Goal: Check status: Check status

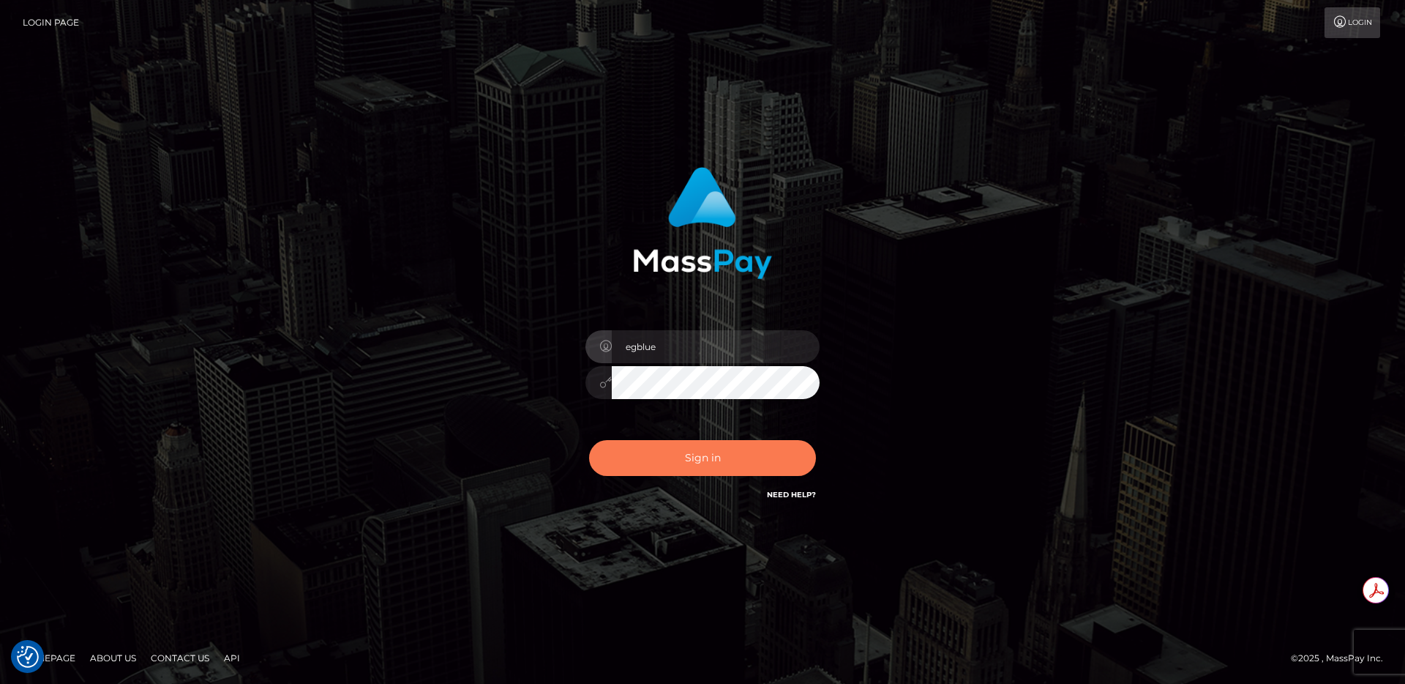
click at [672, 452] on button "Sign in" at bounding box center [702, 458] width 227 height 36
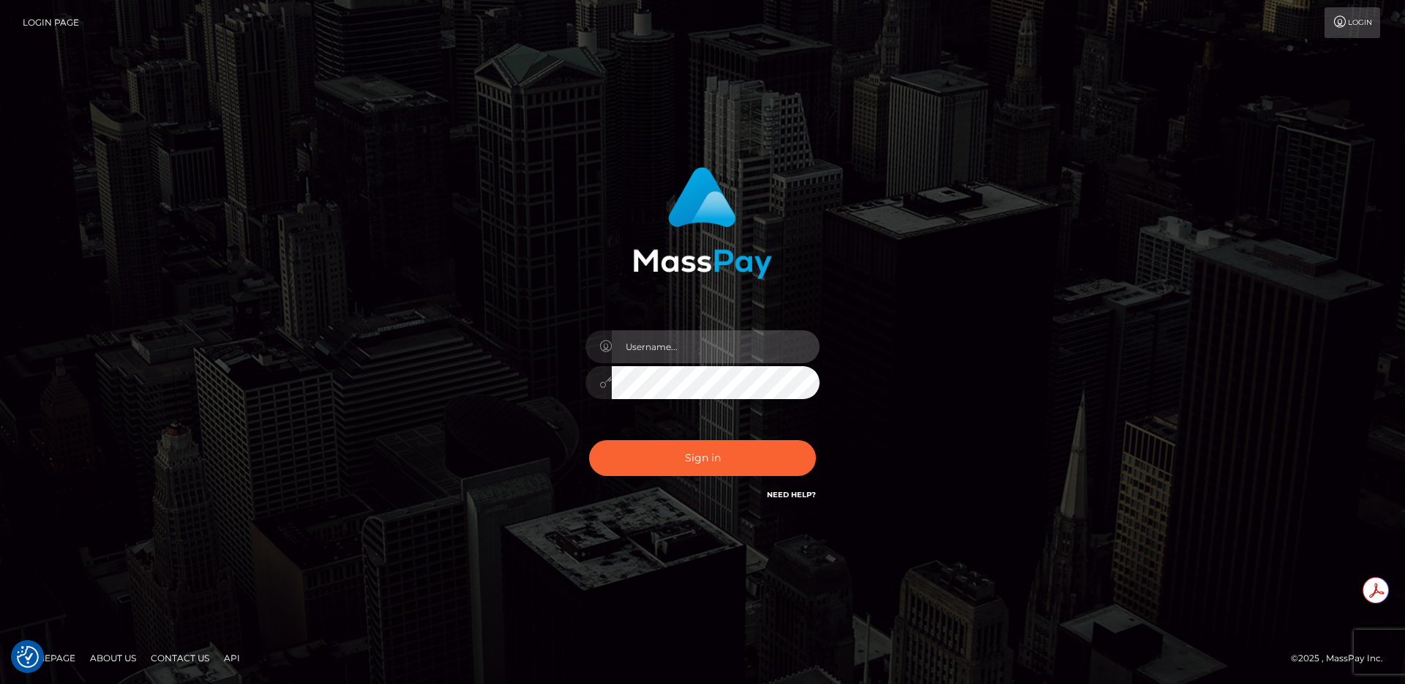
type input "egblue"
click at [589, 440] on button "Sign in" at bounding box center [702, 458] width 227 height 36
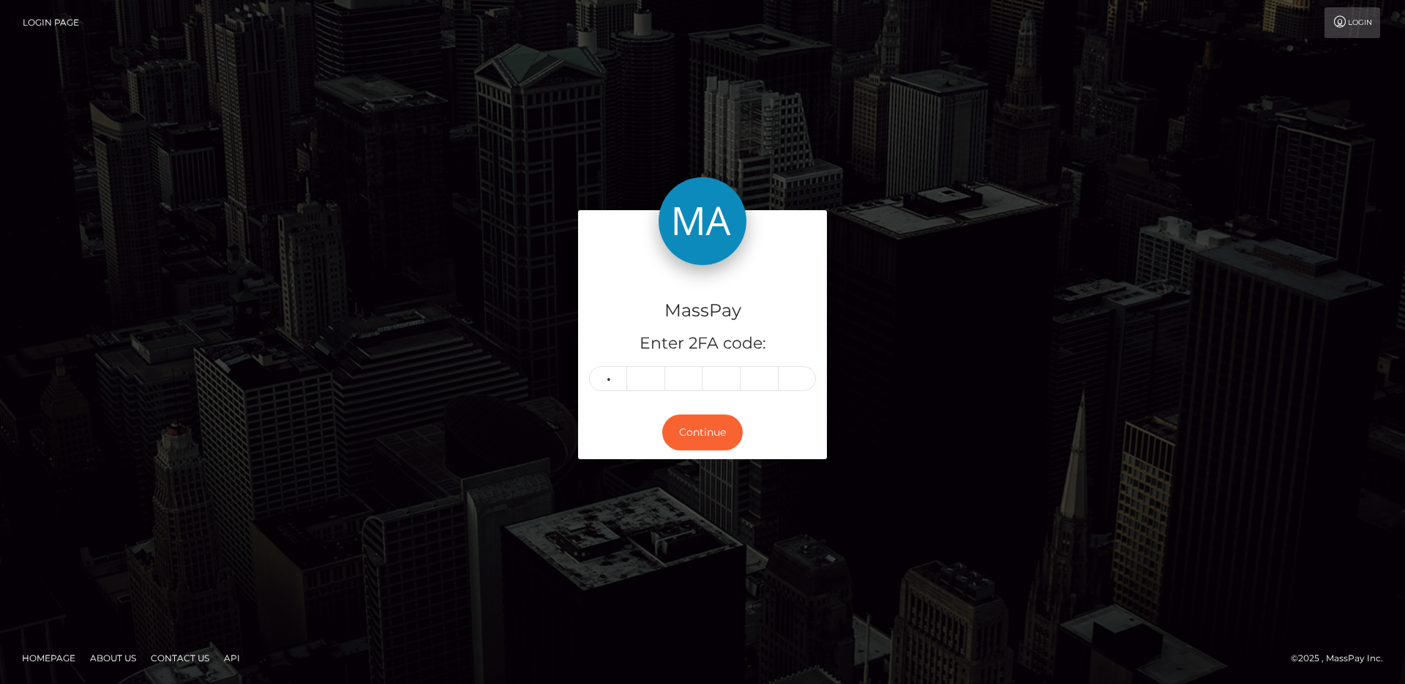
type input "1"
type input "7"
type input "4"
type input "9"
type input "6"
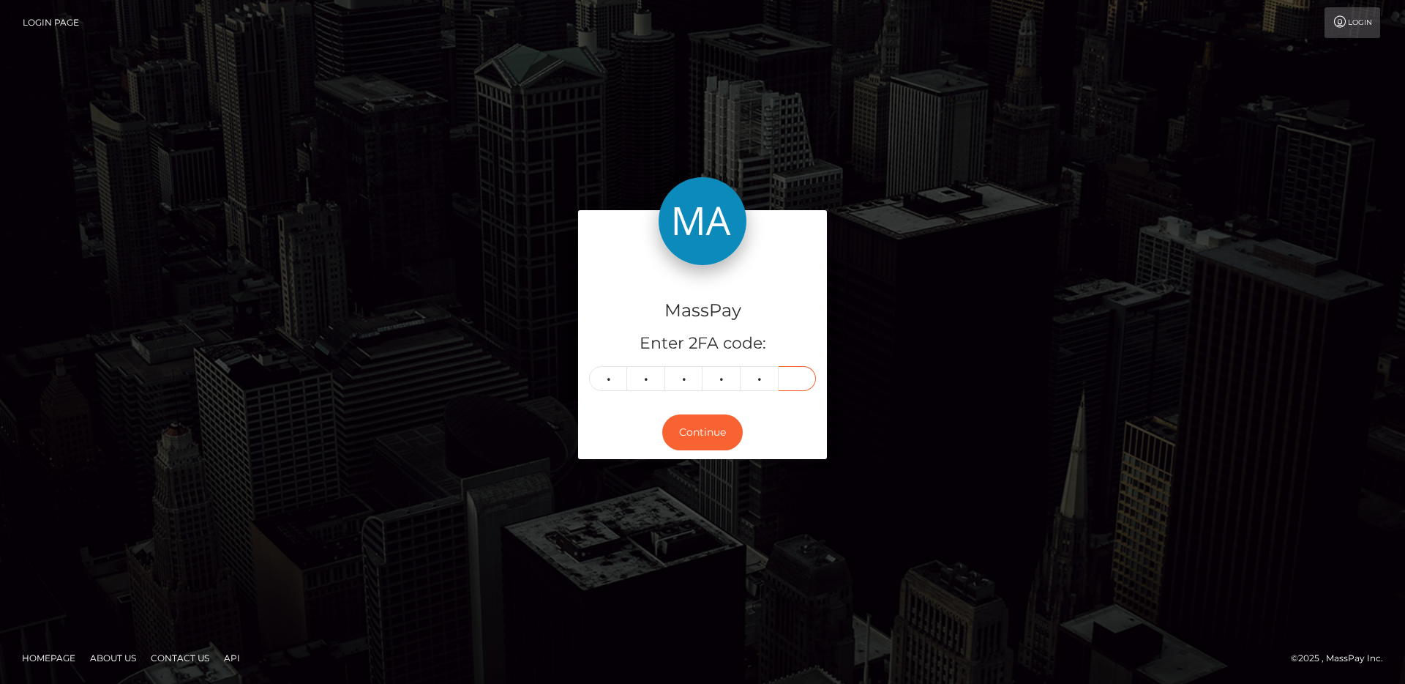
type input "7"
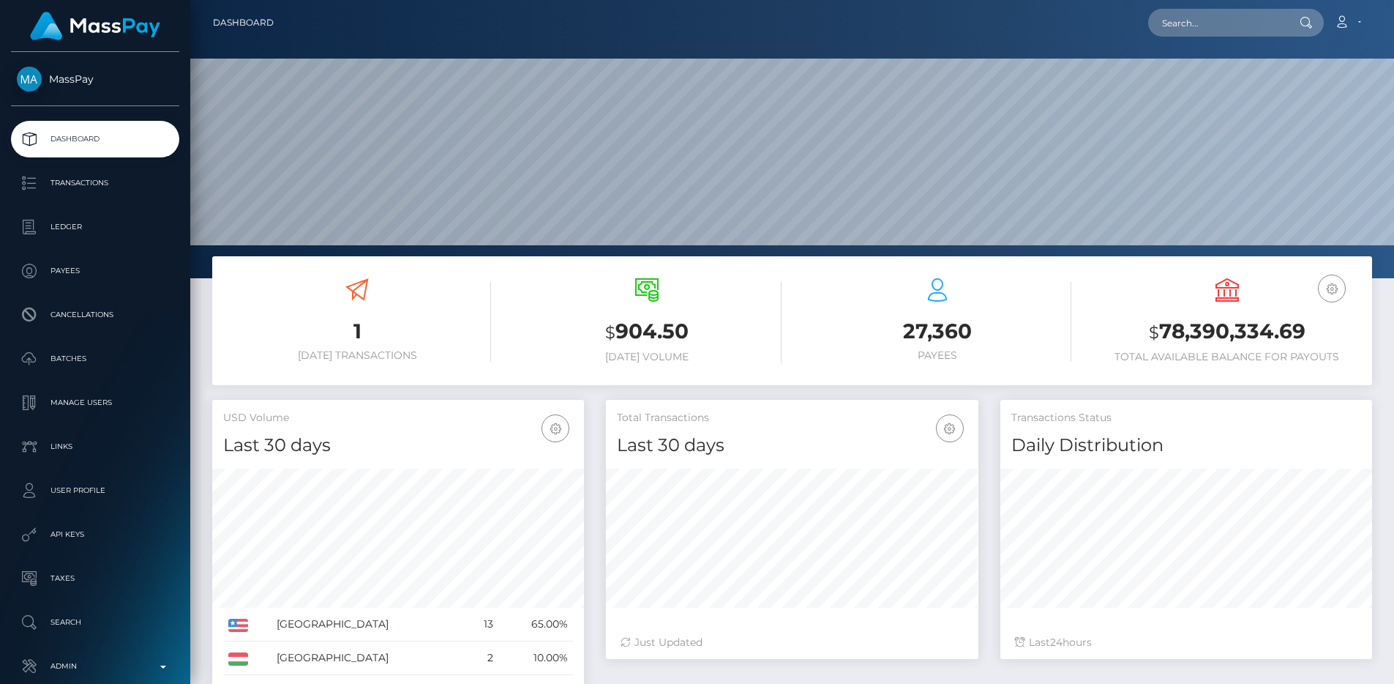
scroll to position [260, 373]
click at [1227, 18] on input "text" at bounding box center [1217, 23] width 138 height 28
paste input "pout_lfztRHwQxvqrK"
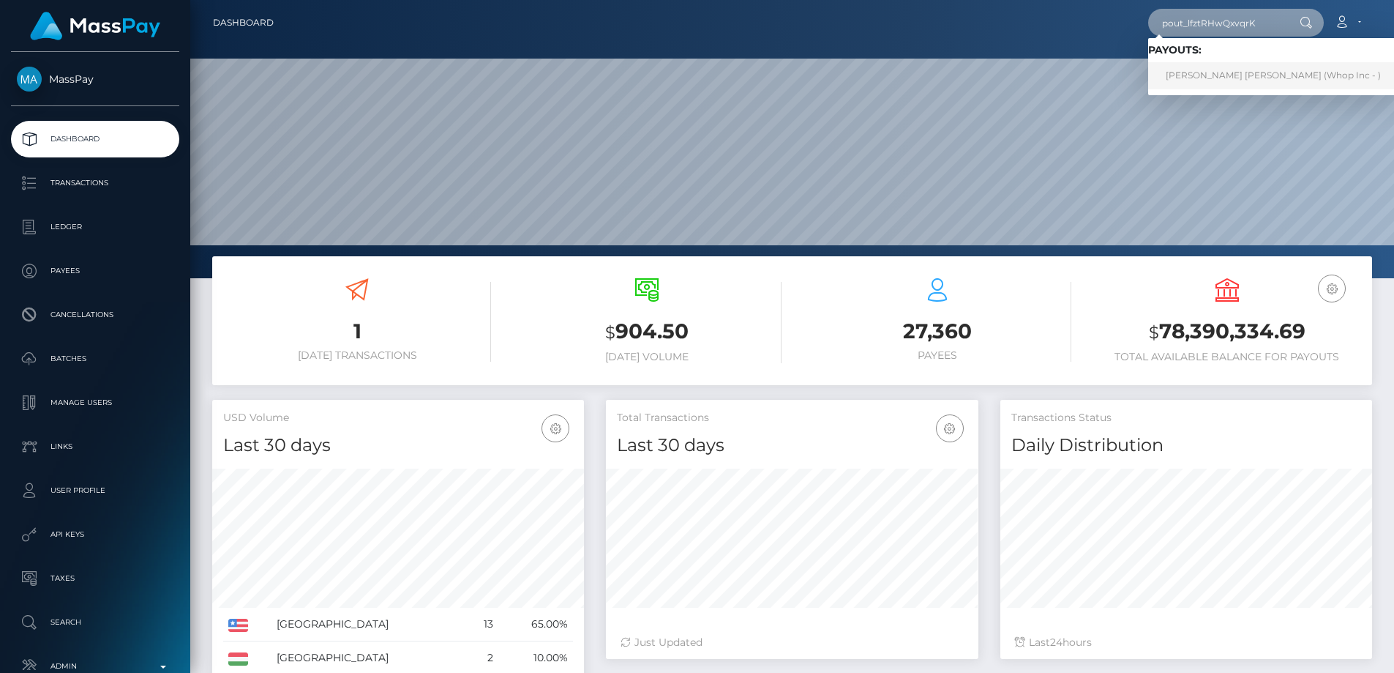
type input "pout_lfztRHwQxvqrK"
click at [1332, 71] on link "BRANDON MONROY SALAZAR VERA (Whop Inc - )" at bounding box center [1273, 75] width 250 height 27
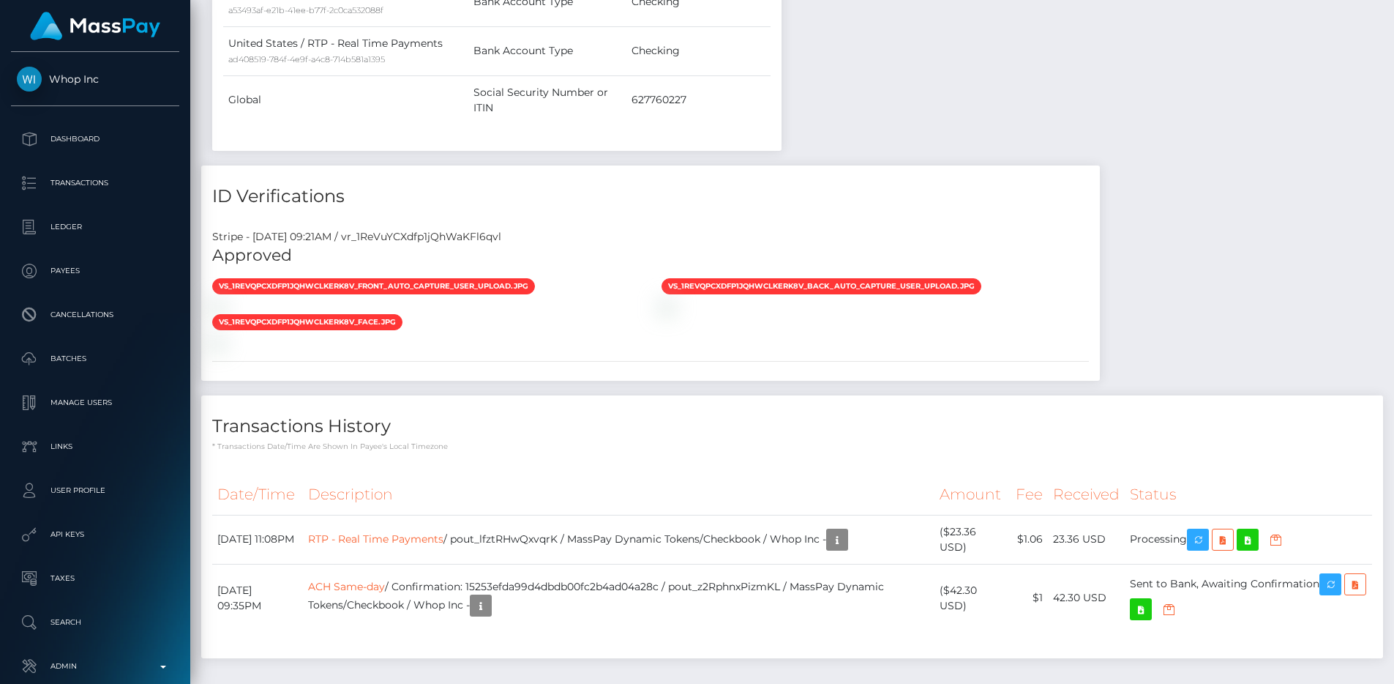
scroll to position [176, 373]
click at [452, 229] on div "Stripe - [DATE] 09:21AM / vr_1ReVuYCXdfp1jQhWaKFl6qvl" at bounding box center [650, 236] width 899 height 15
copy div "vr_1ReVuYCXdfp1jQhWaKFl6qvl"
click at [656, 474] on th "Description" at bounding box center [619, 494] width 632 height 40
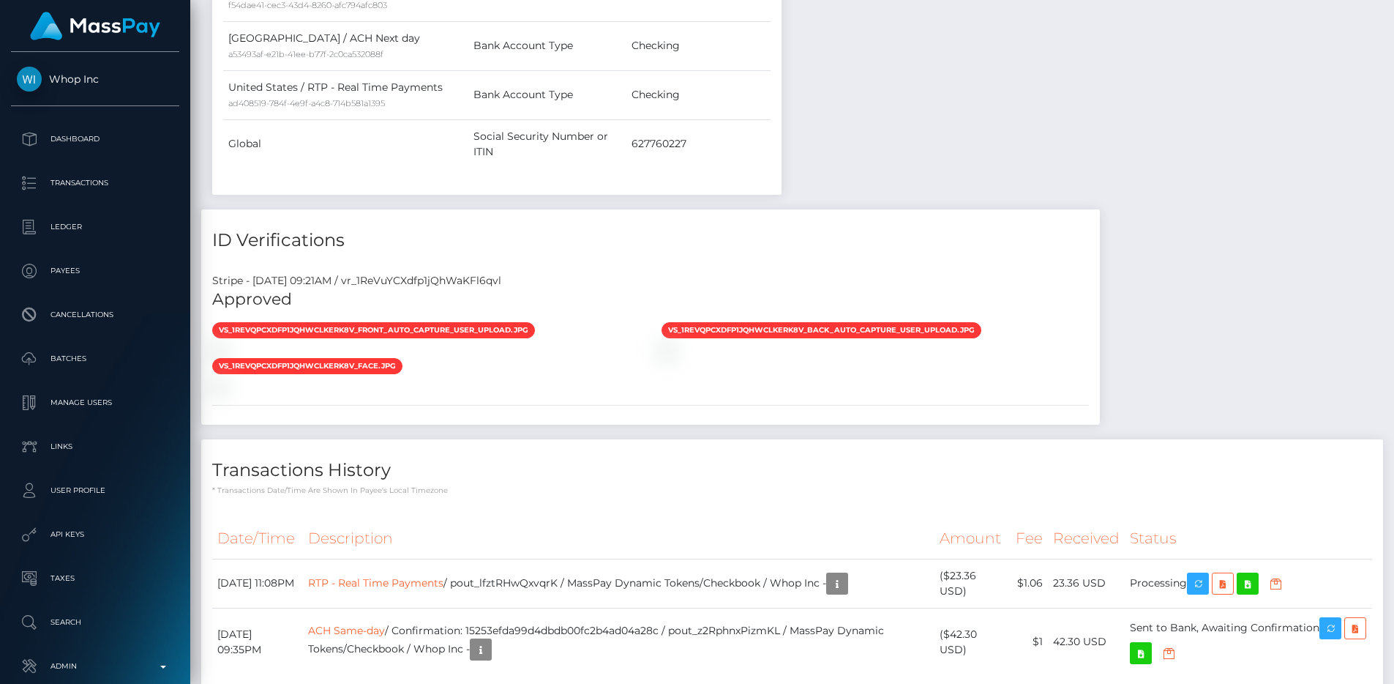
scroll to position [966, 0]
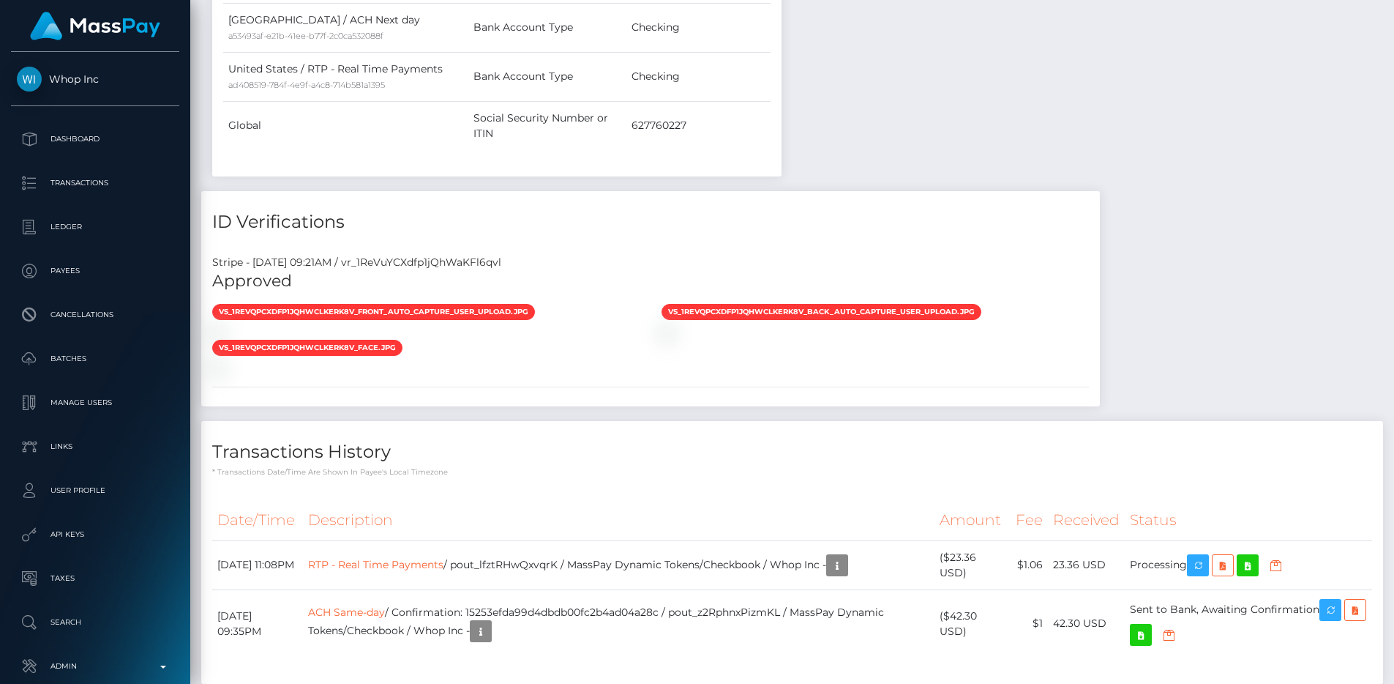
click at [733, 439] on h4 "Transactions History" at bounding box center [792, 452] width 1160 height 26
click at [690, 466] on p "* Transactions date/time are shown in payee's local timezone" at bounding box center [792, 471] width 1160 height 11
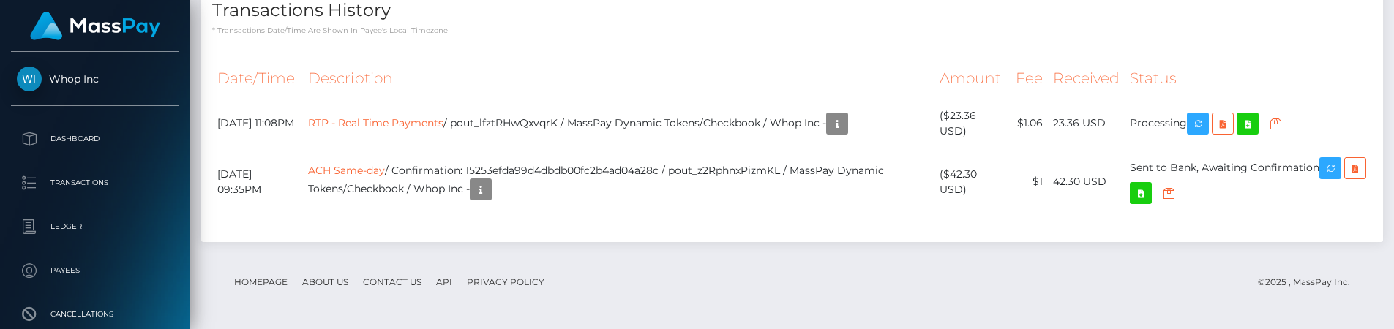
scroll to position [1678, 0]
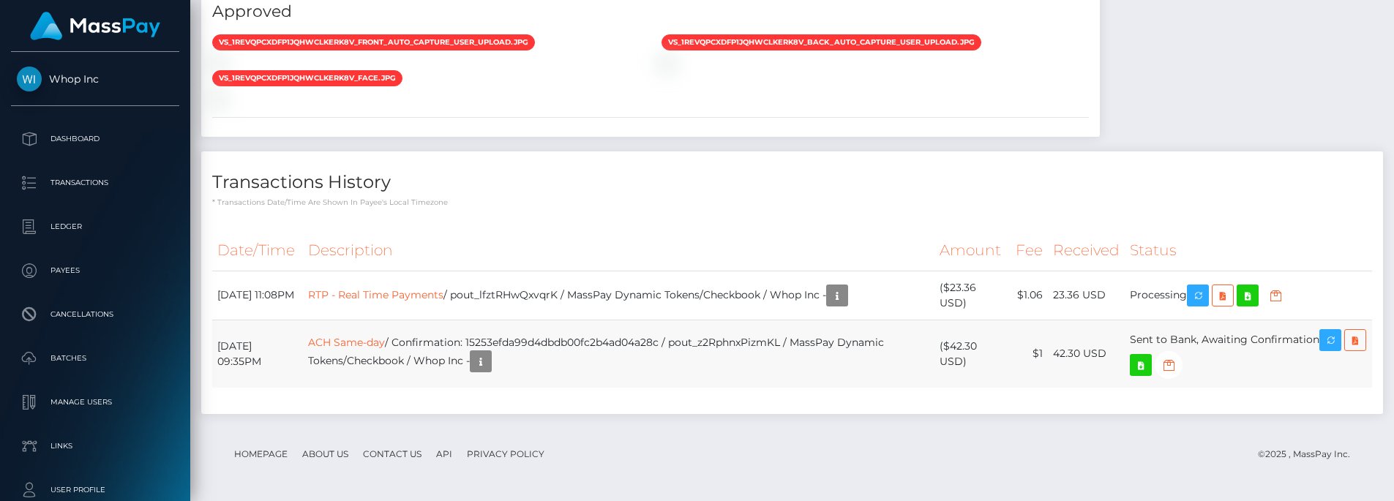
scroll to position [176, 373]
click at [559, 295] on td "RTP - Real Time Payments / pout_lfztRHwQxvqrK / MassPay Dynamic Tokens/Checkboo…" at bounding box center [619, 295] width 632 height 49
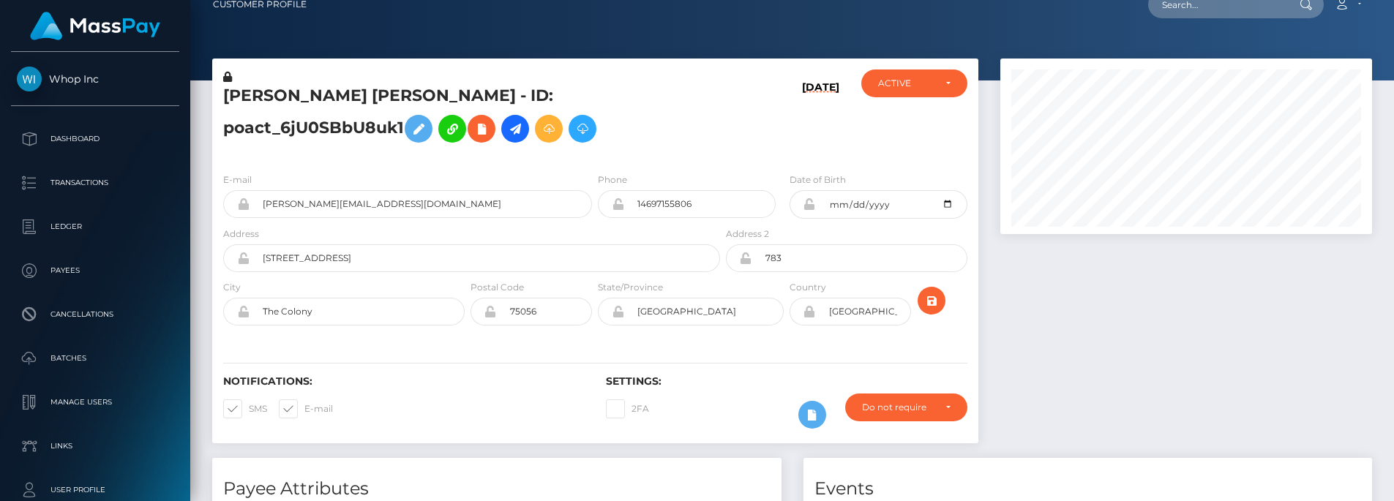
scroll to position [0, 0]
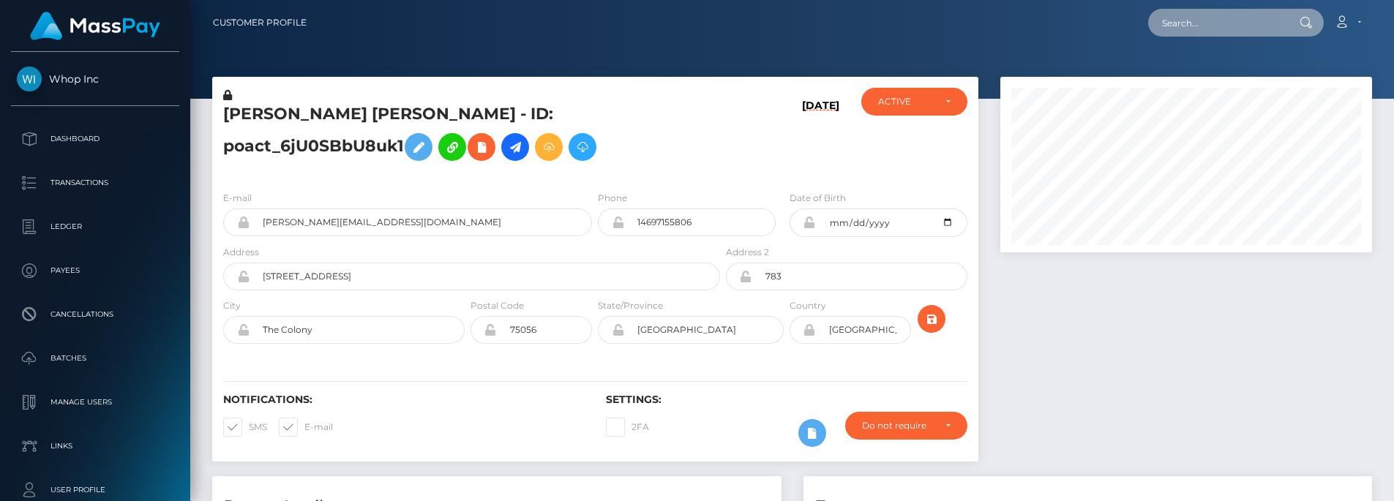
click at [1203, 13] on input "text" at bounding box center [1217, 23] width 138 height 28
paste input "pout_GVbyLTXbUbZeA"
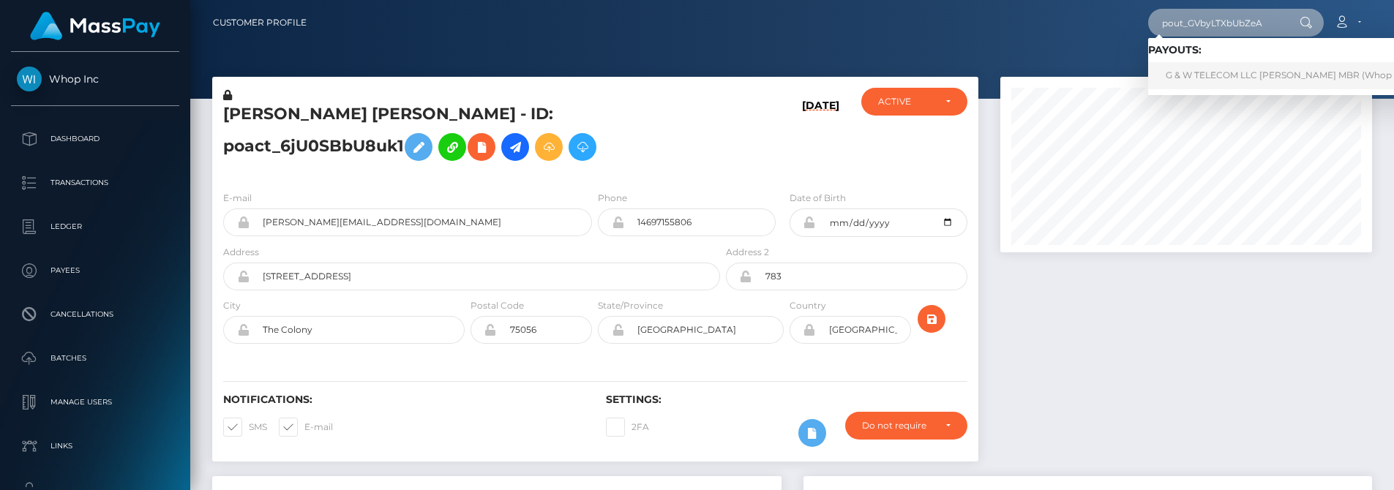
type input "pout_GVbyLTXbUbZeA"
click at [1223, 75] on link "G & W TELECOM LLC [PERSON_NAME] MBR (Whop Inc - )" at bounding box center [1292, 75] width 288 height 27
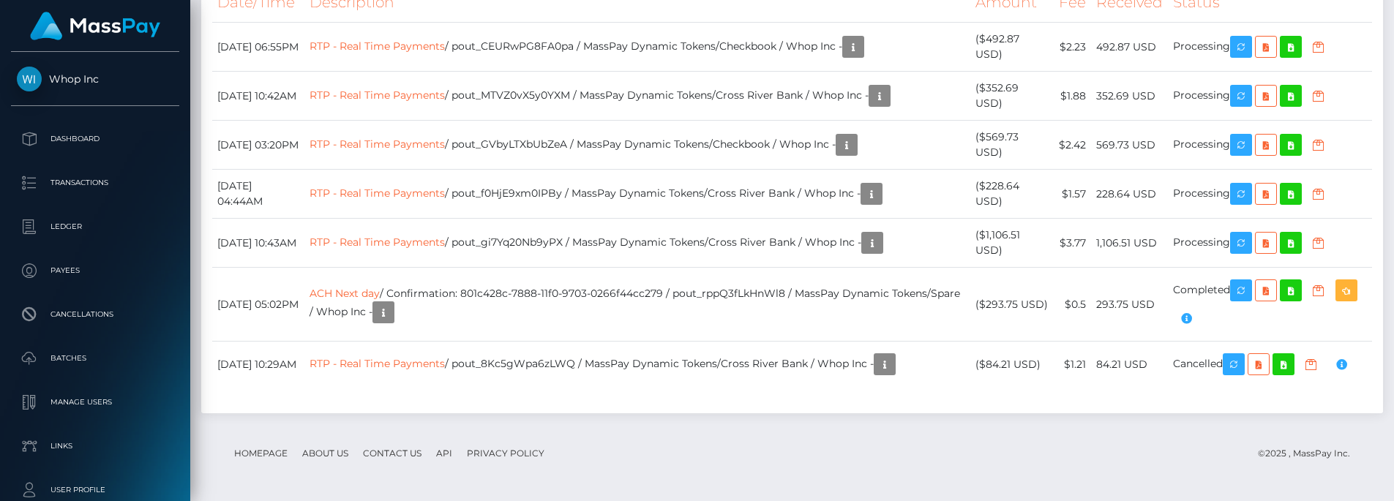
scroll to position [176, 373]
click at [881, 23] on th "Description" at bounding box center [638, 2] width 666 height 40
click at [1248, 56] on icon "button" at bounding box center [1242, 47] width 18 height 18
click at [1091, 268] on td "$3.77" at bounding box center [1072, 243] width 37 height 49
click at [1249, 253] on icon "button" at bounding box center [1242, 243] width 18 height 18
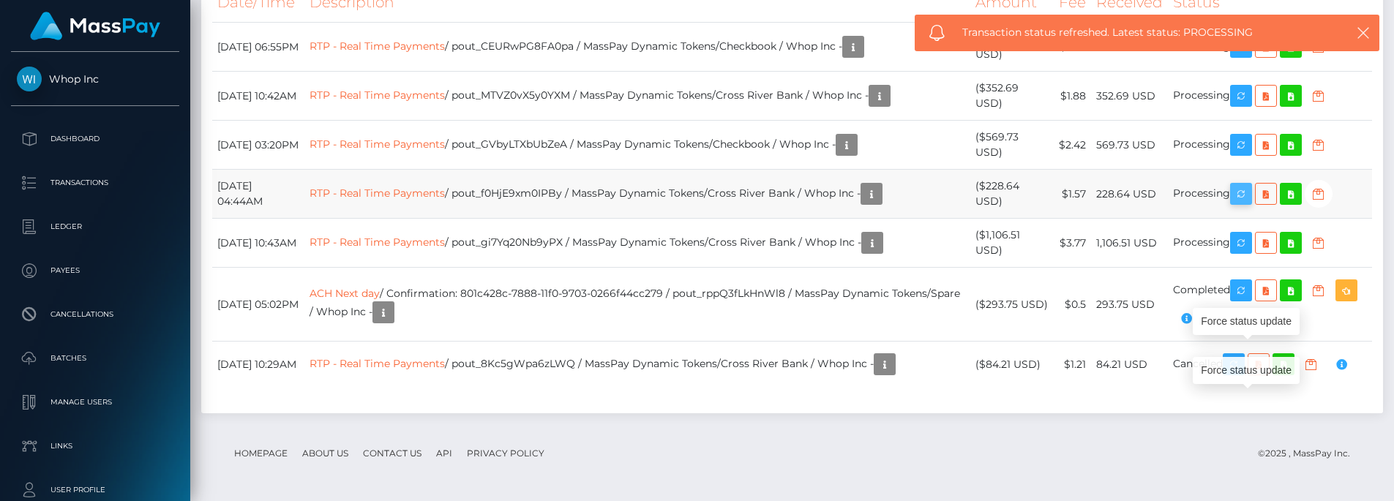
click at [1243, 203] on icon "button" at bounding box center [1242, 194] width 18 height 18
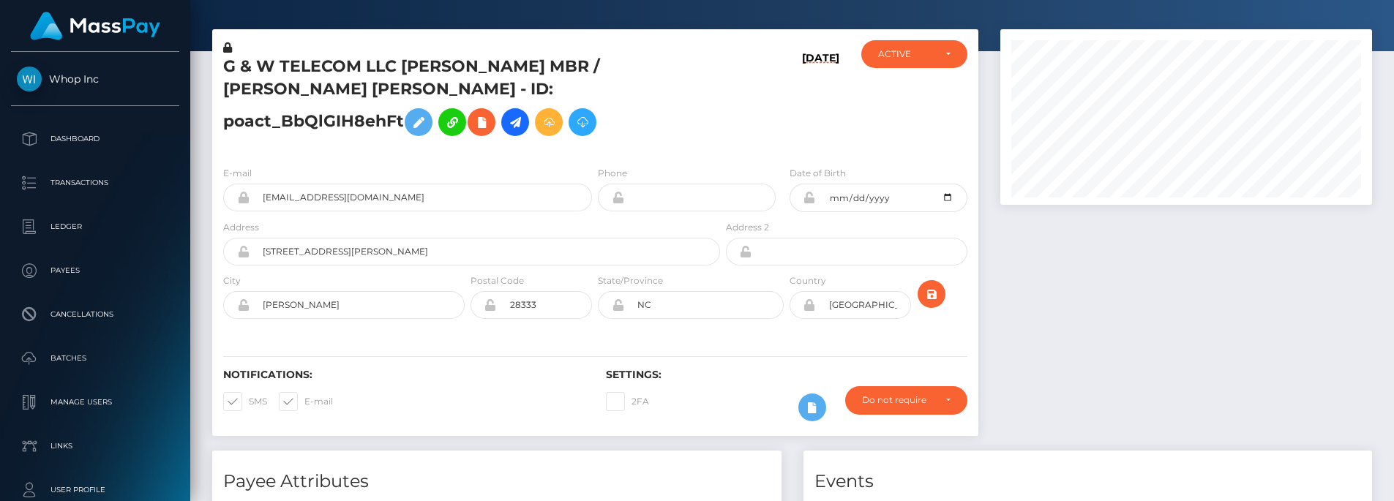
scroll to position [0, 0]
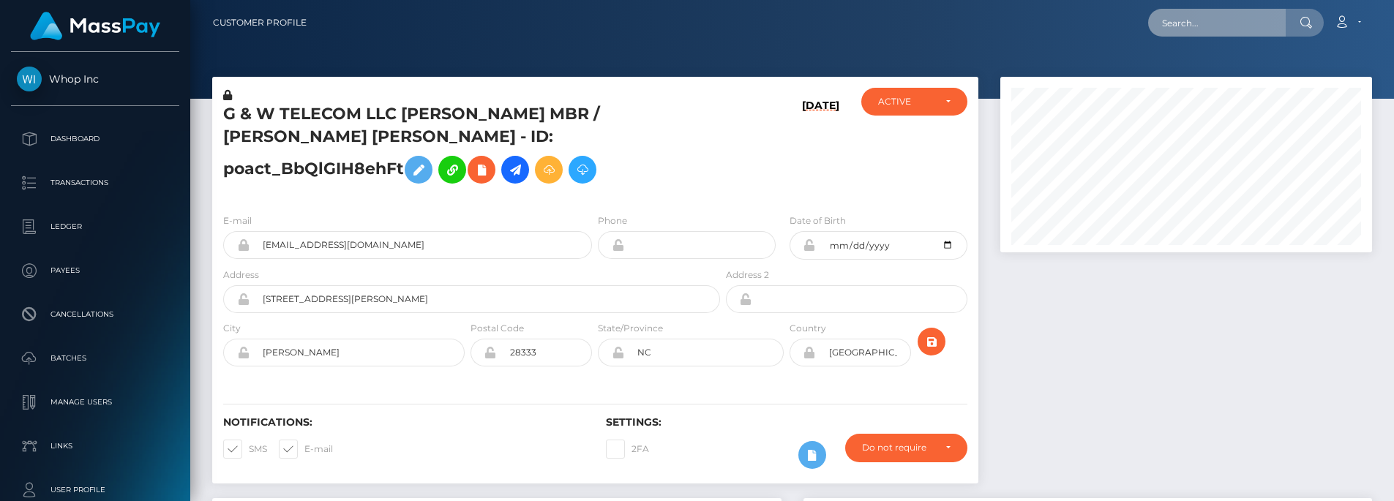
click at [1182, 35] on input "text" at bounding box center [1217, 23] width 138 height 28
paste input "pout_d3Cd7KI8T6Hfm"
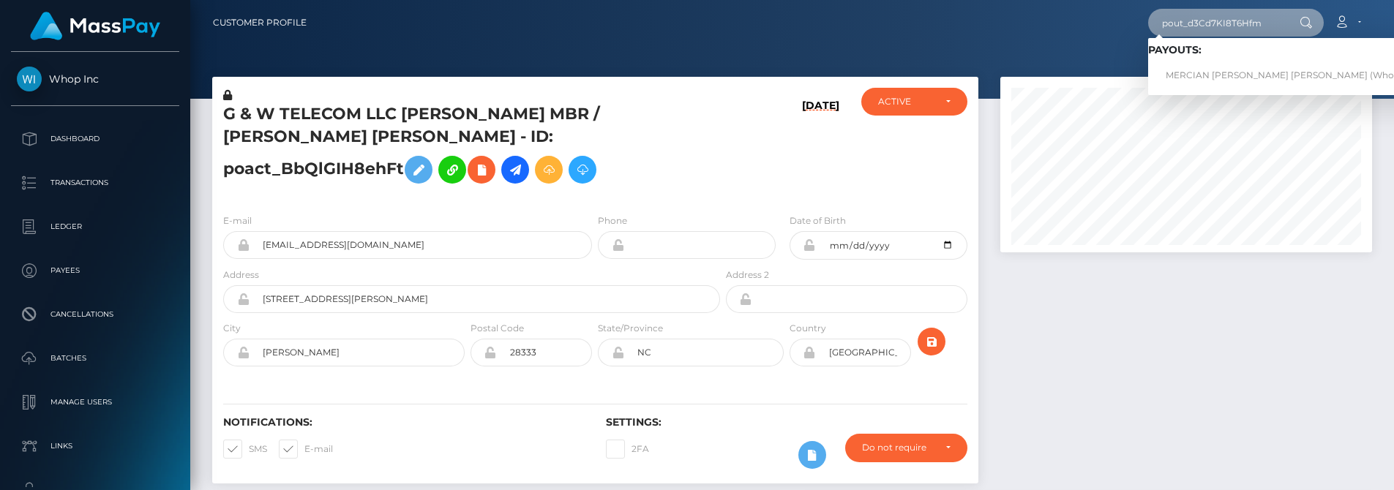
type input "pout_d3Cd7KI8T6Hfm"
click at [1187, 339] on div at bounding box center [1187, 288] width 394 height 422
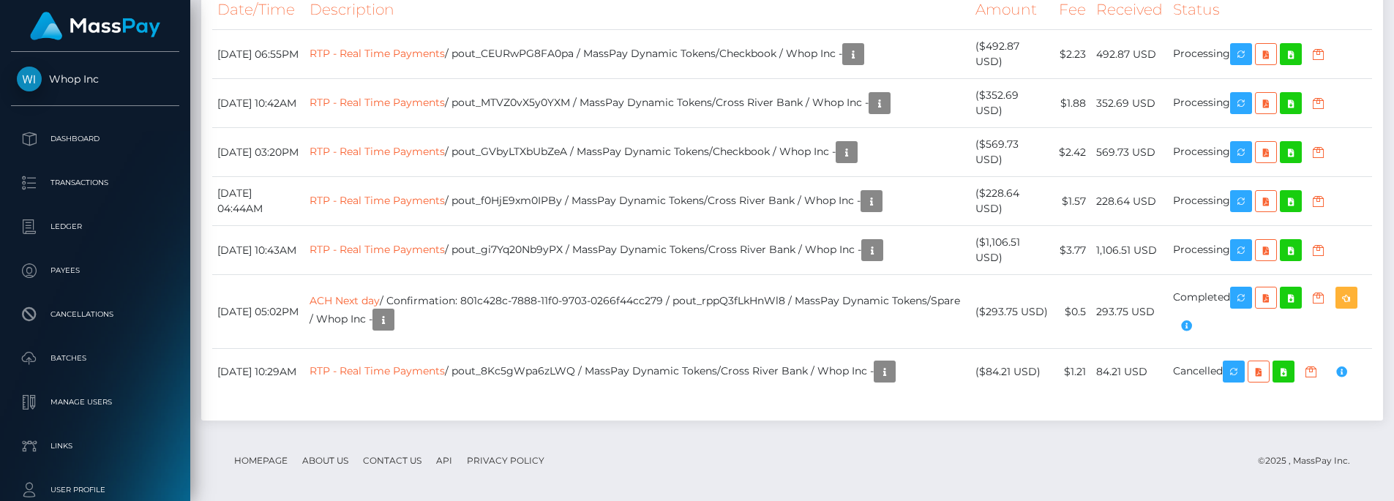
scroll to position [1551, 0]
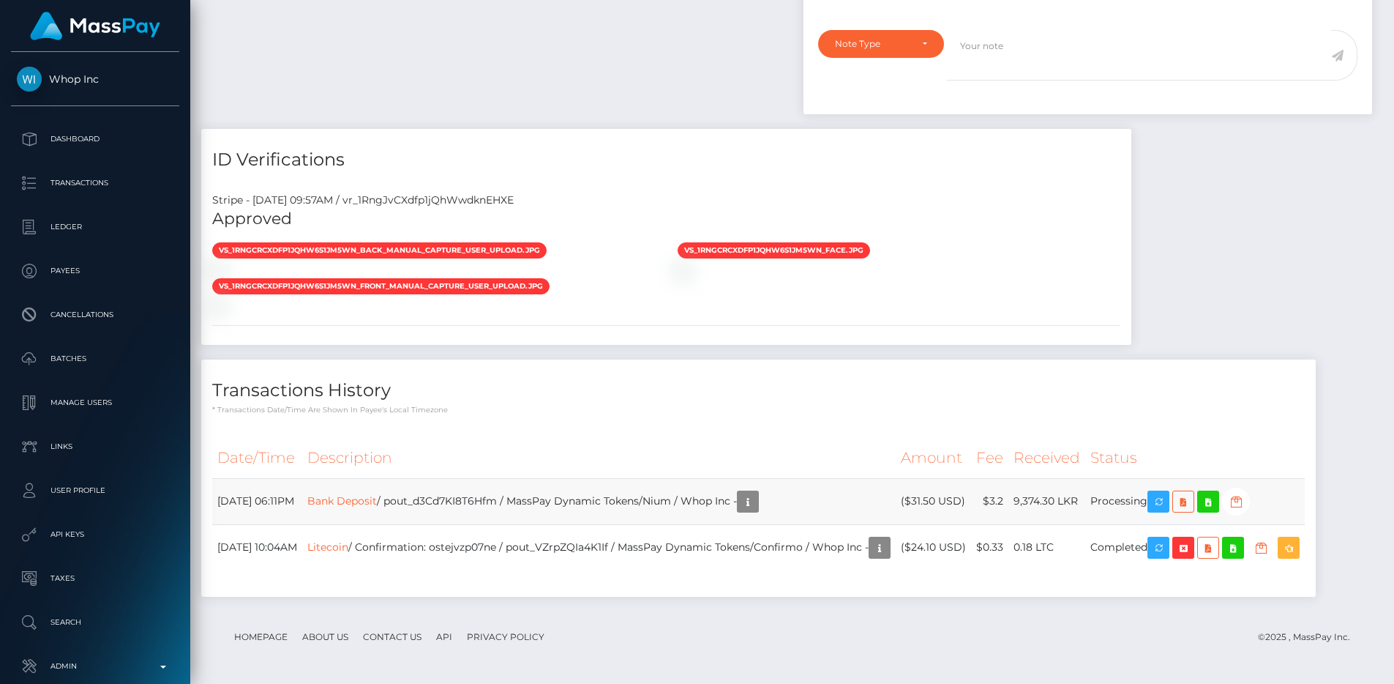
scroll to position [176, 373]
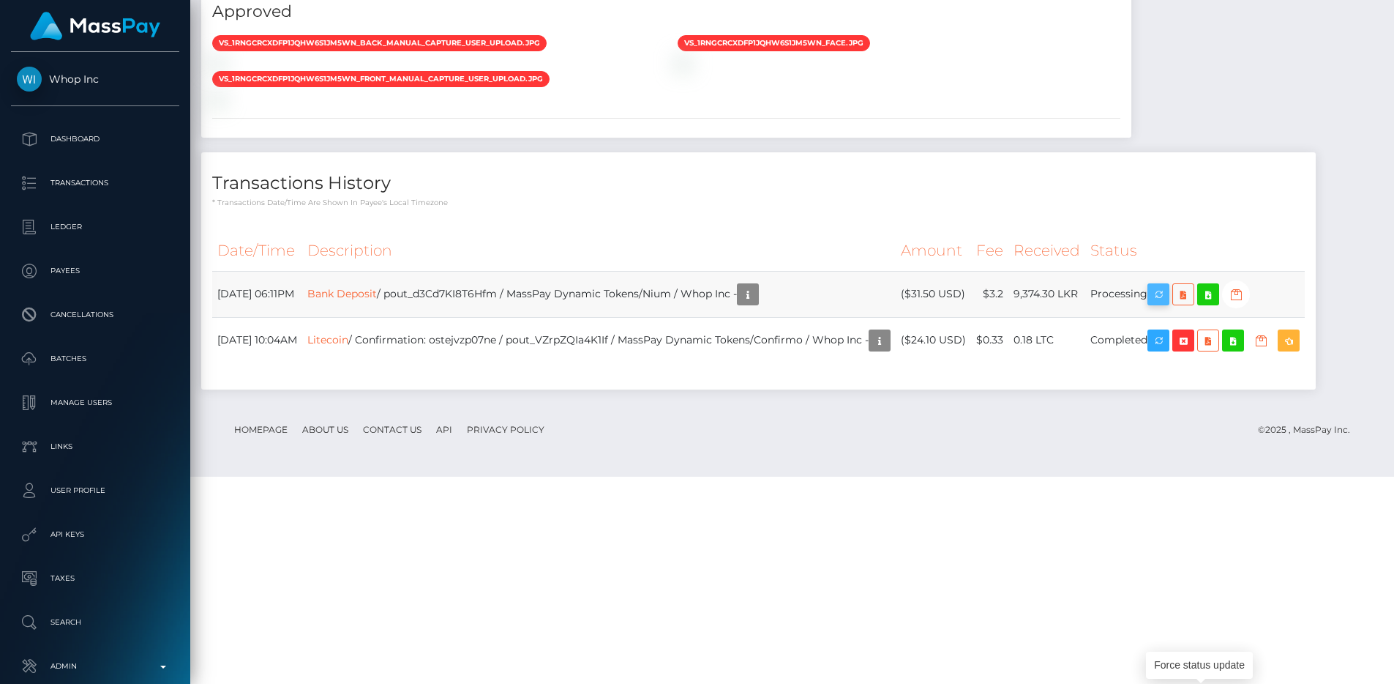
click at [1168, 304] on icon "button" at bounding box center [1159, 294] width 18 height 18
click at [493, 208] on p "* Transactions date/time are shown in payee's local timezone" at bounding box center [758, 202] width 1093 height 11
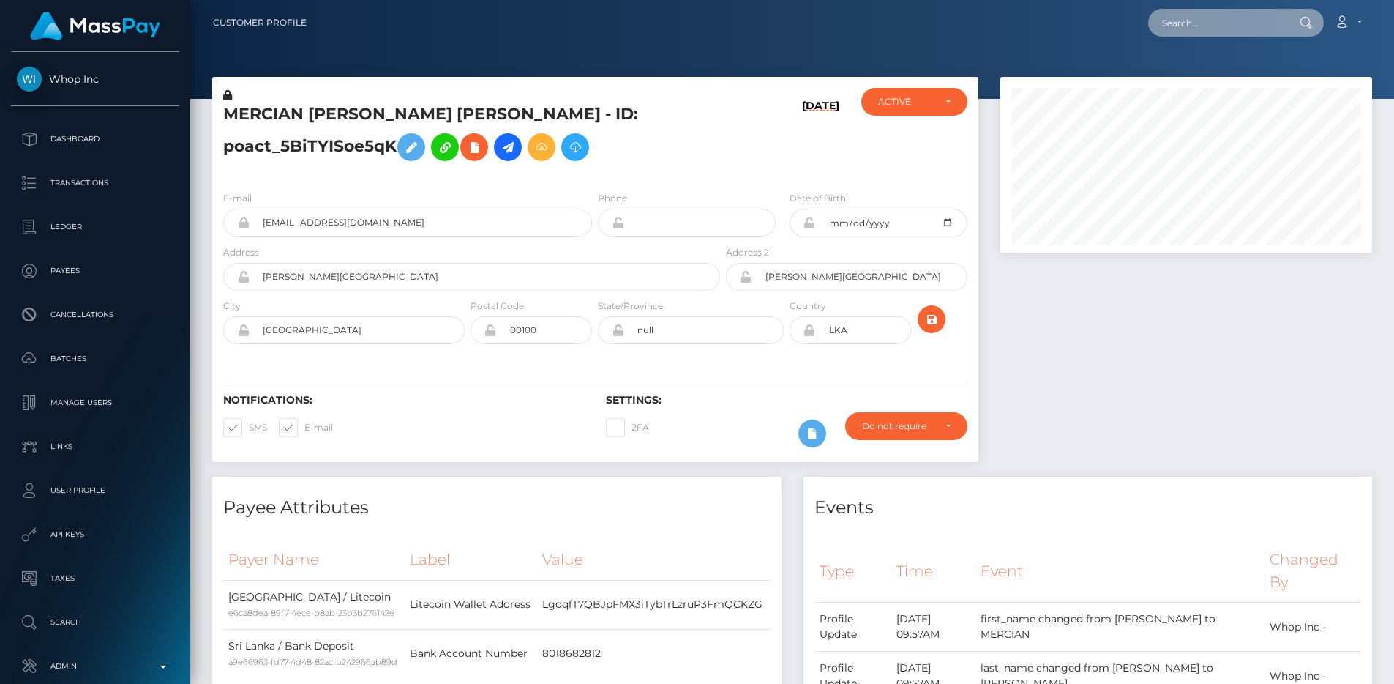
click at [1228, 28] on input "text" at bounding box center [1217, 23] width 138 height 28
paste input "pout_XjajUg5QWzPrp"
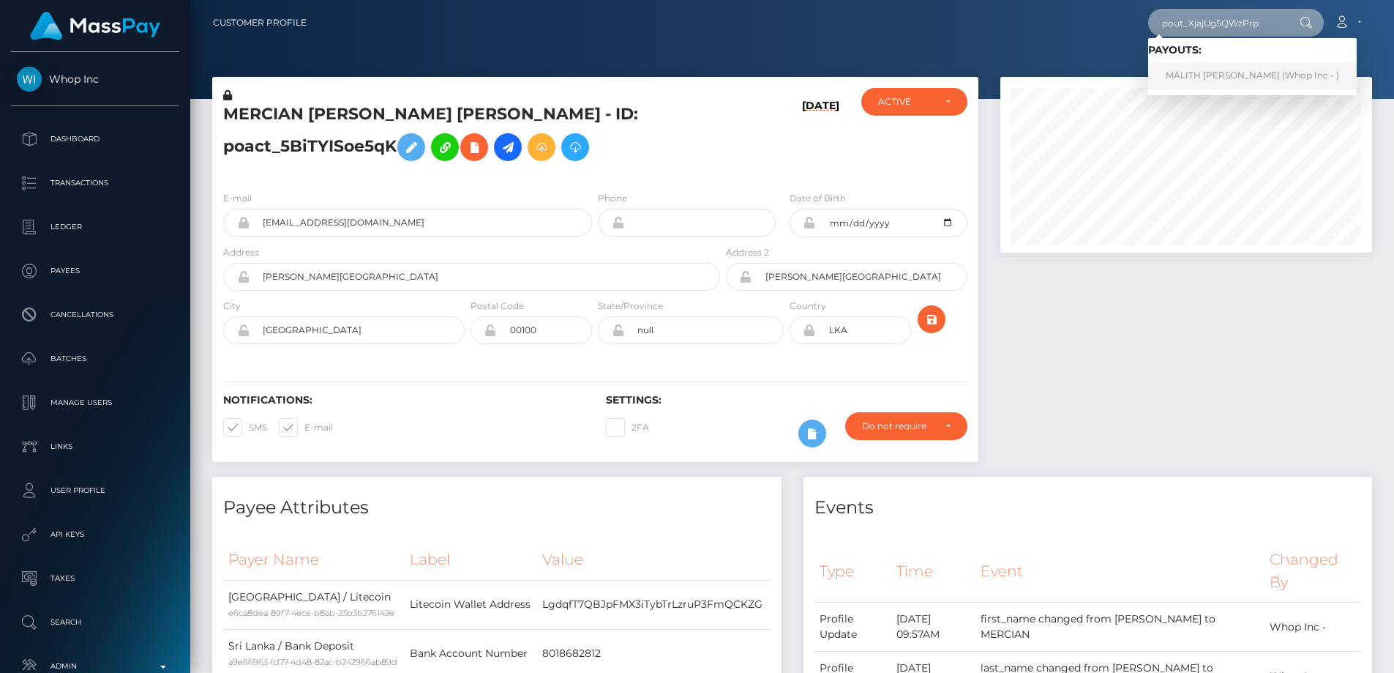
type input "pout_XjajUg5QWzPrp"
click at [1220, 81] on link "MALITH LEON KARIYAWASAM WICKRAMARACHCHIGE (Whop Inc - )" at bounding box center [1252, 75] width 209 height 27
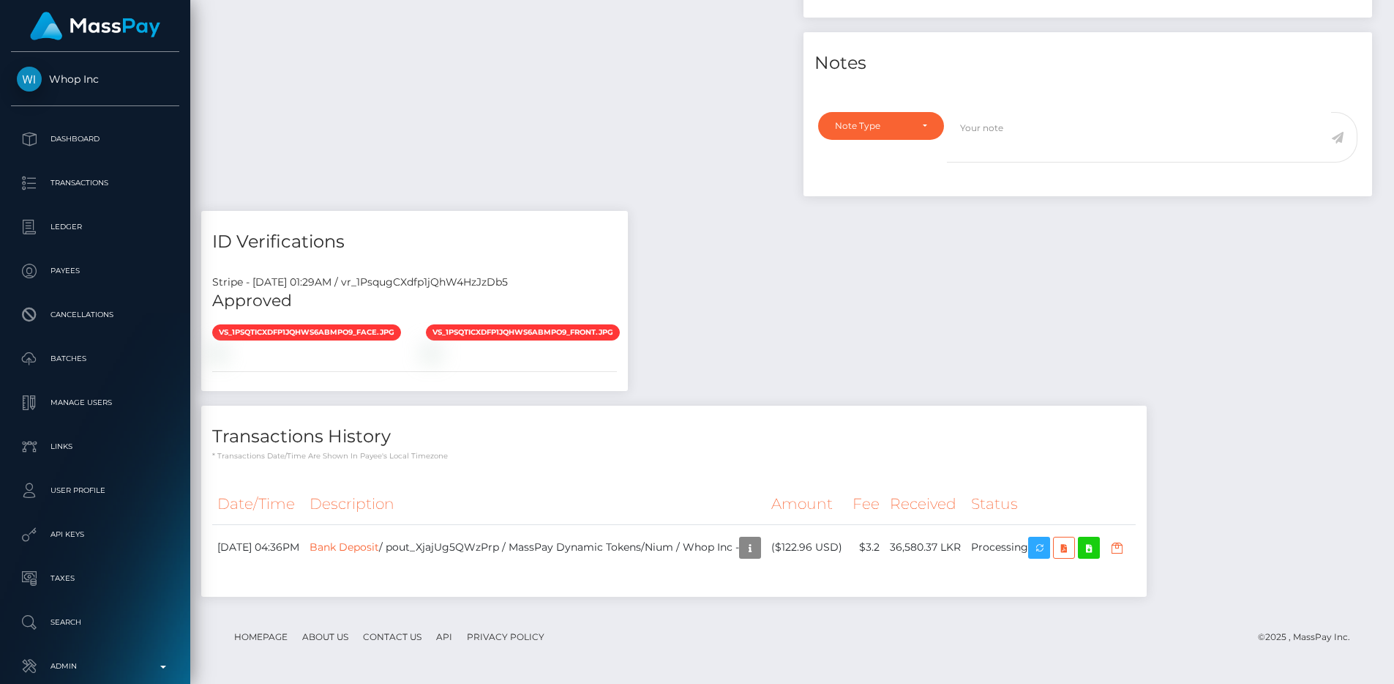
scroll to position [176, 373]
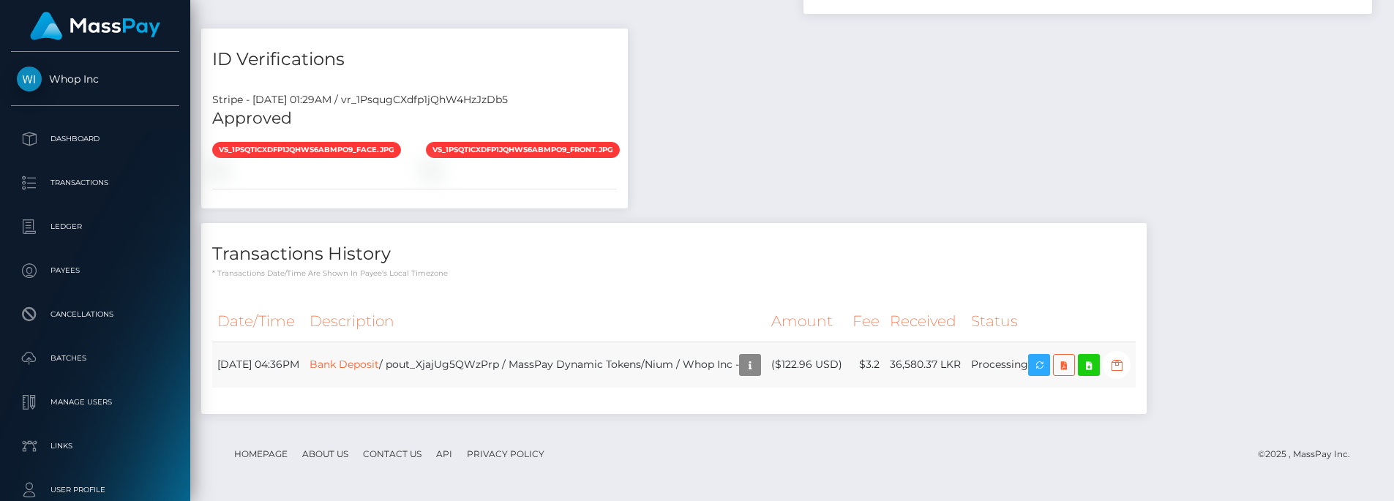
scroll to position [176, 373]
click at [1048, 363] on icon "button" at bounding box center [1040, 365] width 18 height 18
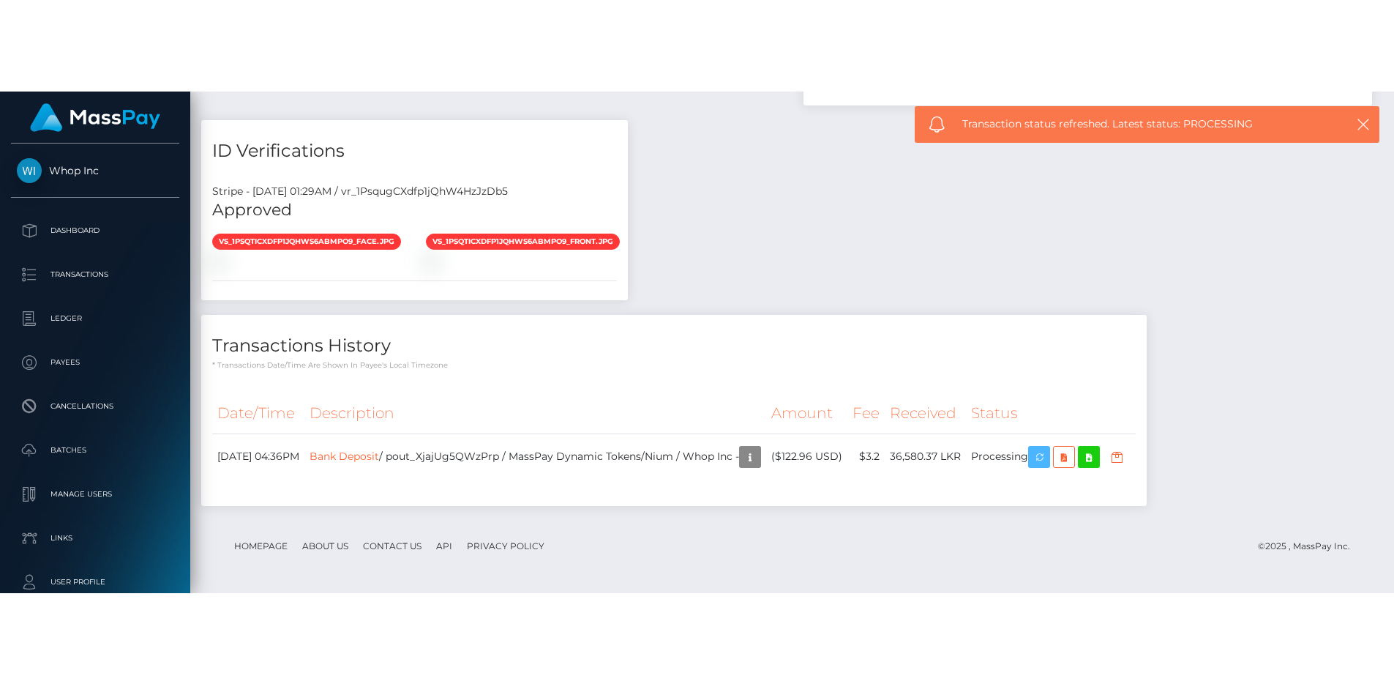
scroll to position [724, 0]
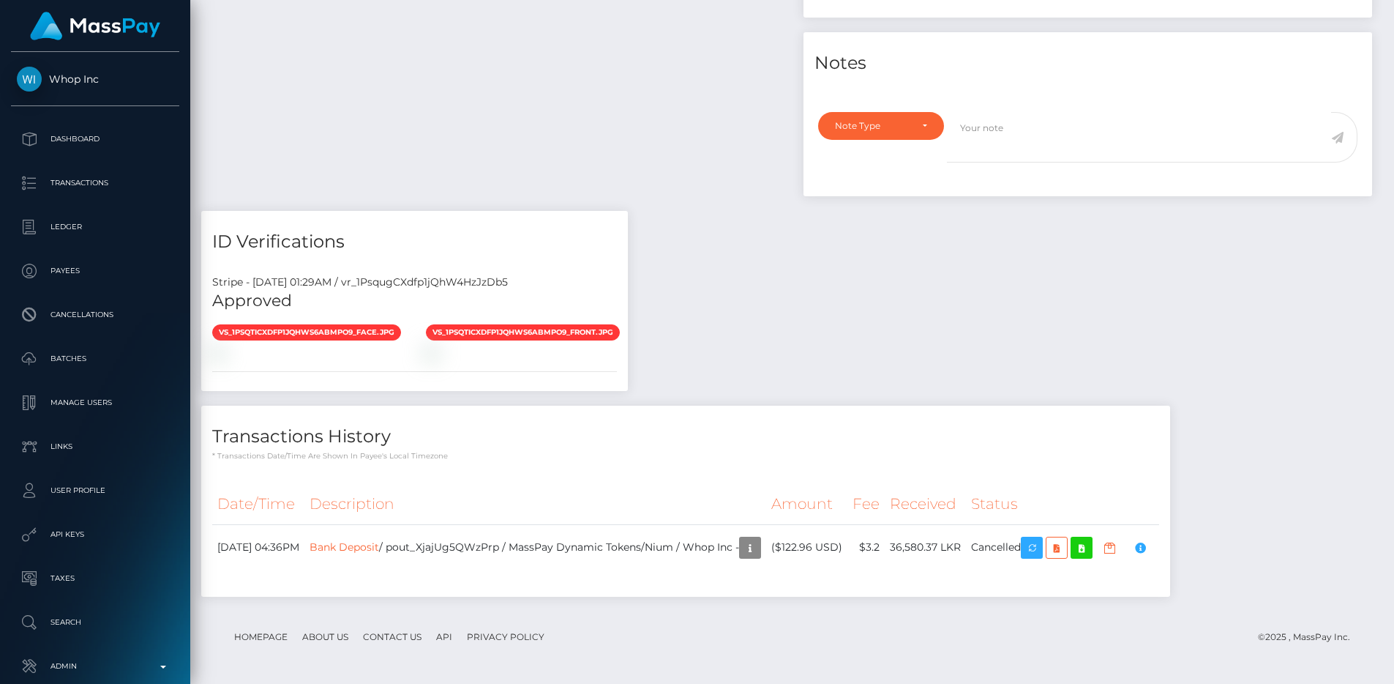
scroll to position [176, 373]
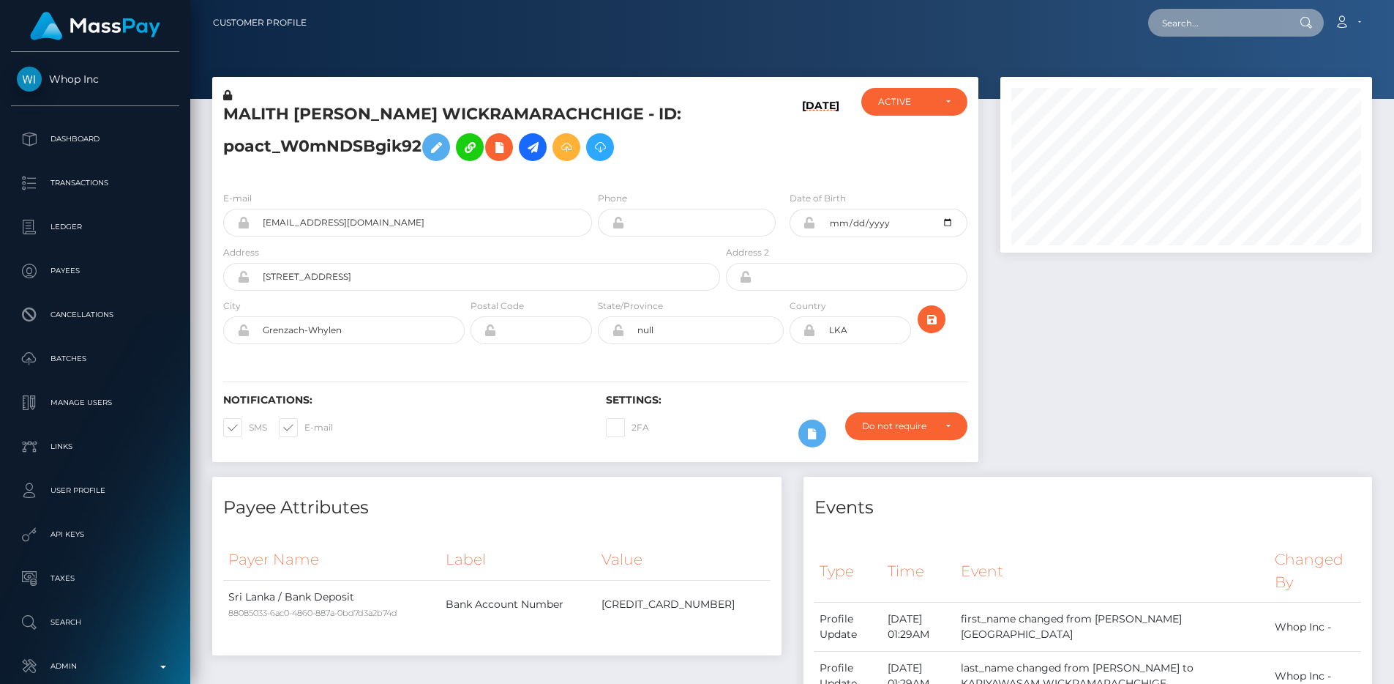
click at [1183, 14] on input "text" at bounding box center [1217, 23] width 138 height 28
paste input "pout_WTSl8eMZYTSr0"
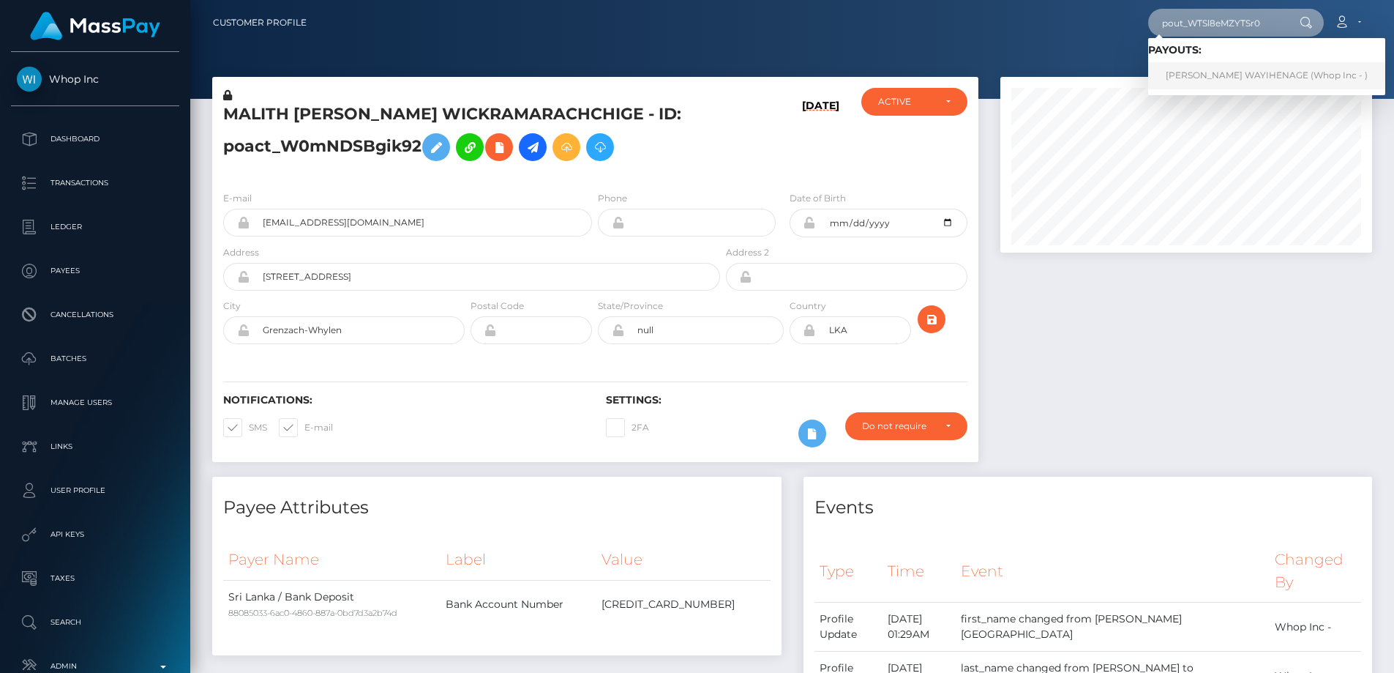
type input "pout_WTSl8eMZYTSr0"
click at [1187, 67] on link "CHAMIRU CHANCHALA WAYIHENAGE (Whop Inc - )" at bounding box center [1266, 75] width 237 height 27
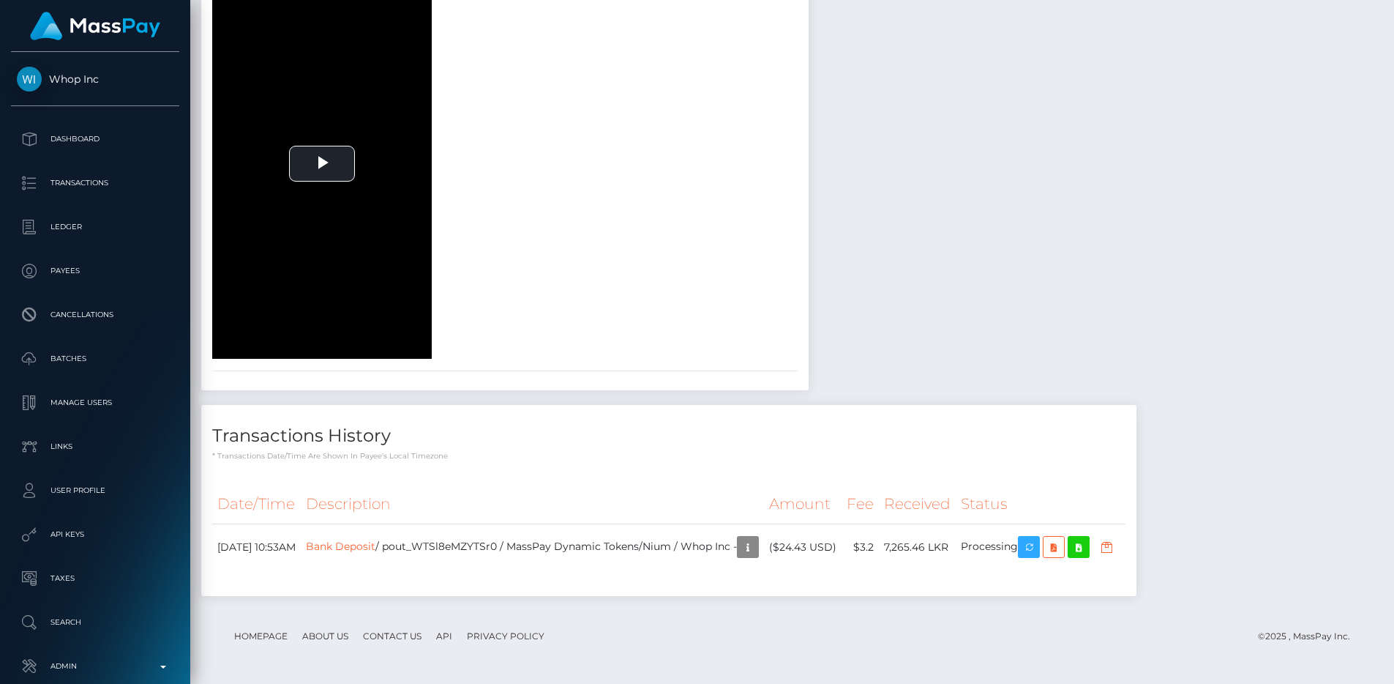
scroll to position [176, 373]
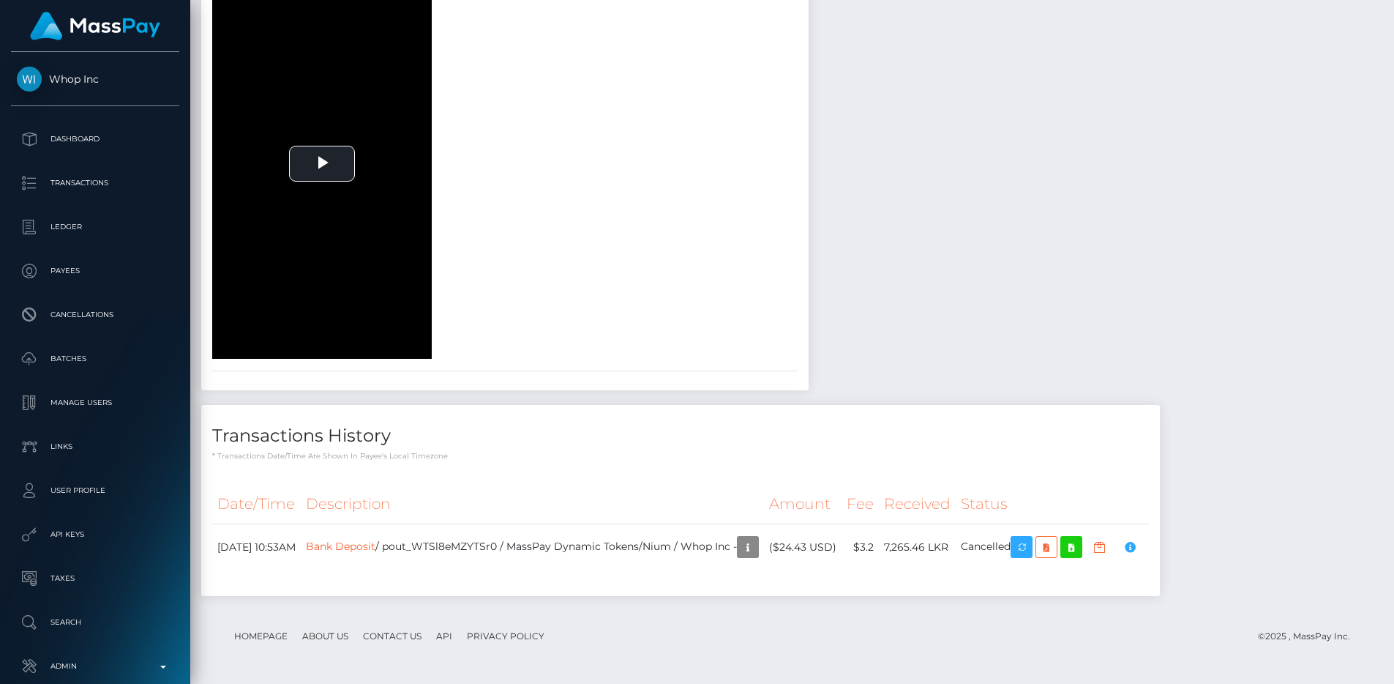
scroll to position [1905, 0]
click at [809, 210] on div "document-front face face-pre Play" at bounding box center [505, 117] width 608 height 482
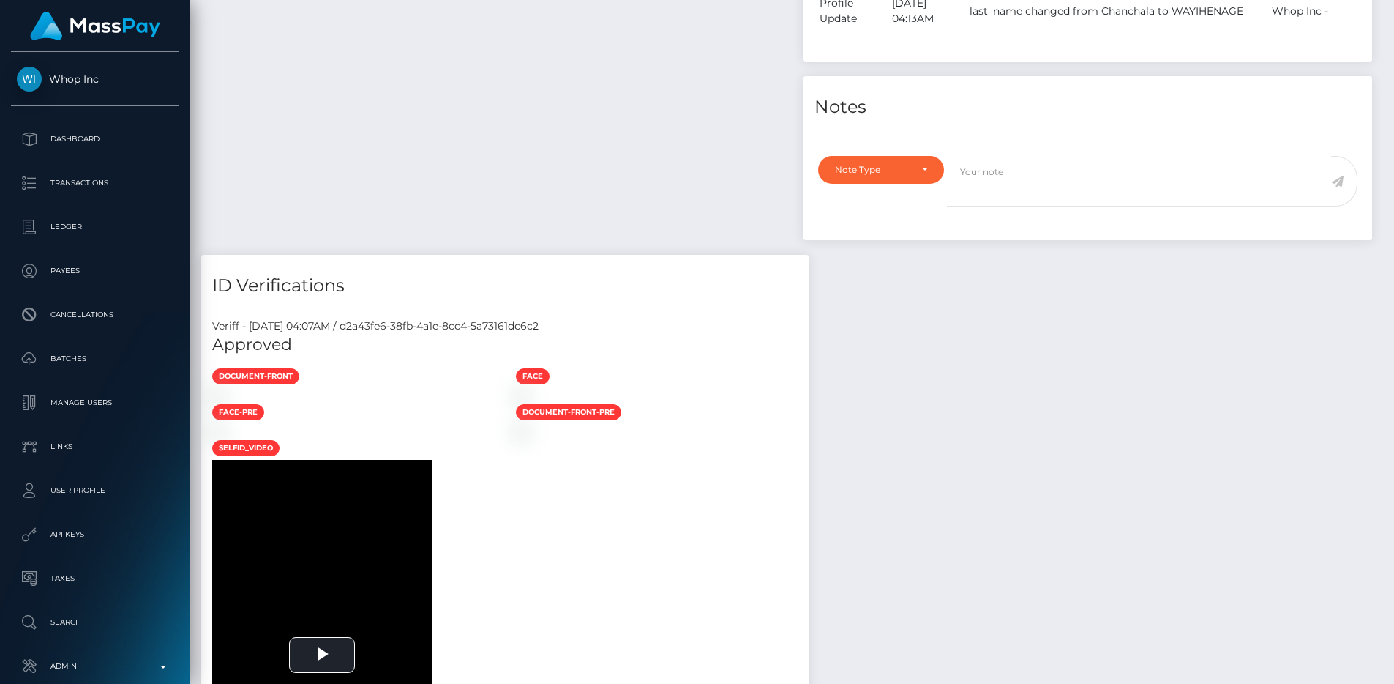
scroll to position [0, 0]
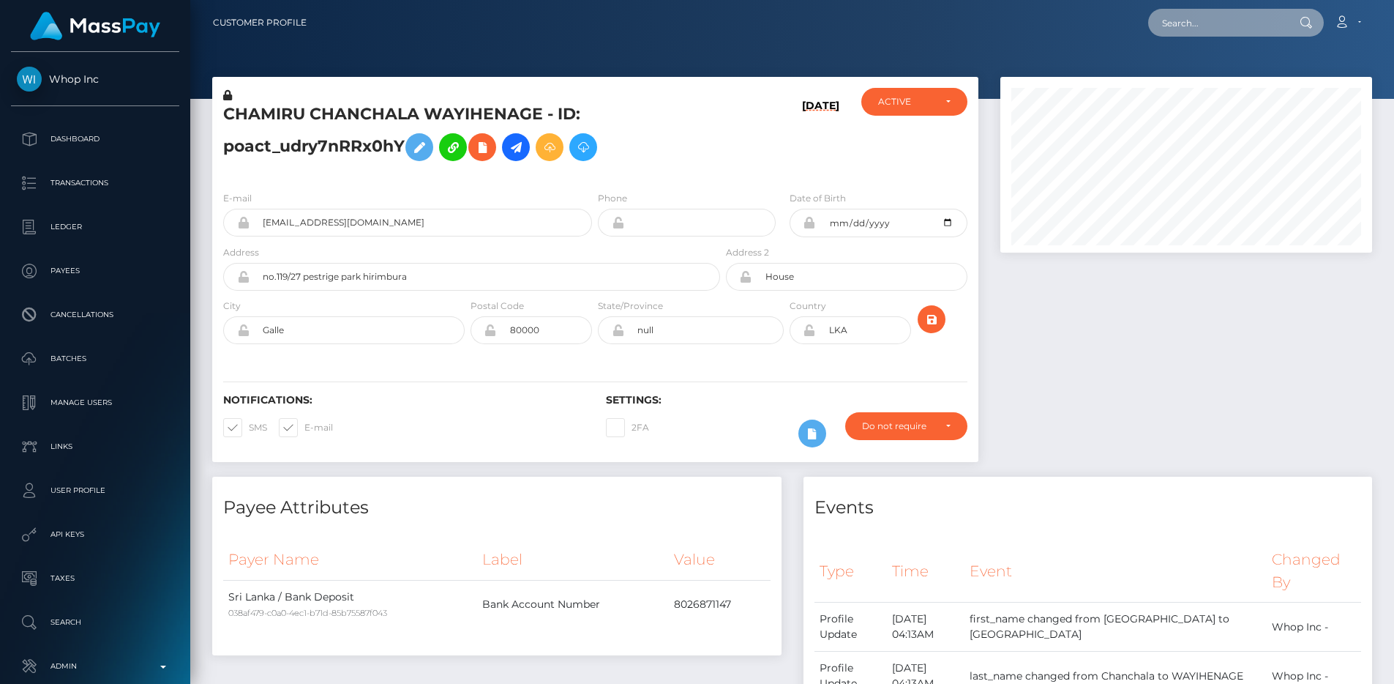
click at [1245, 30] on input "text" at bounding box center [1217, 23] width 138 height 28
paste input "pout_RSKXZln5lGZYe"
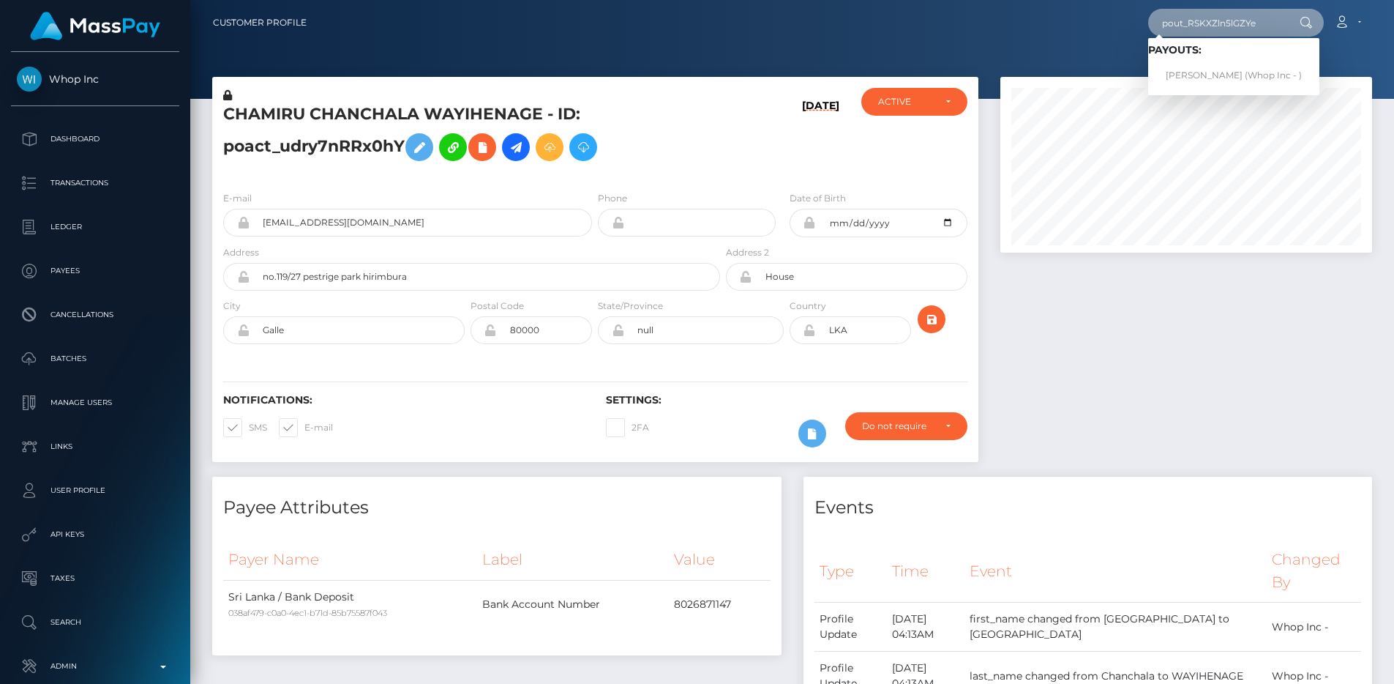
type input "pout_RSKXZln5lGZYe"
click at [1225, 70] on link "JAYSON GRATE (Whop Inc - )" at bounding box center [1233, 75] width 171 height 27
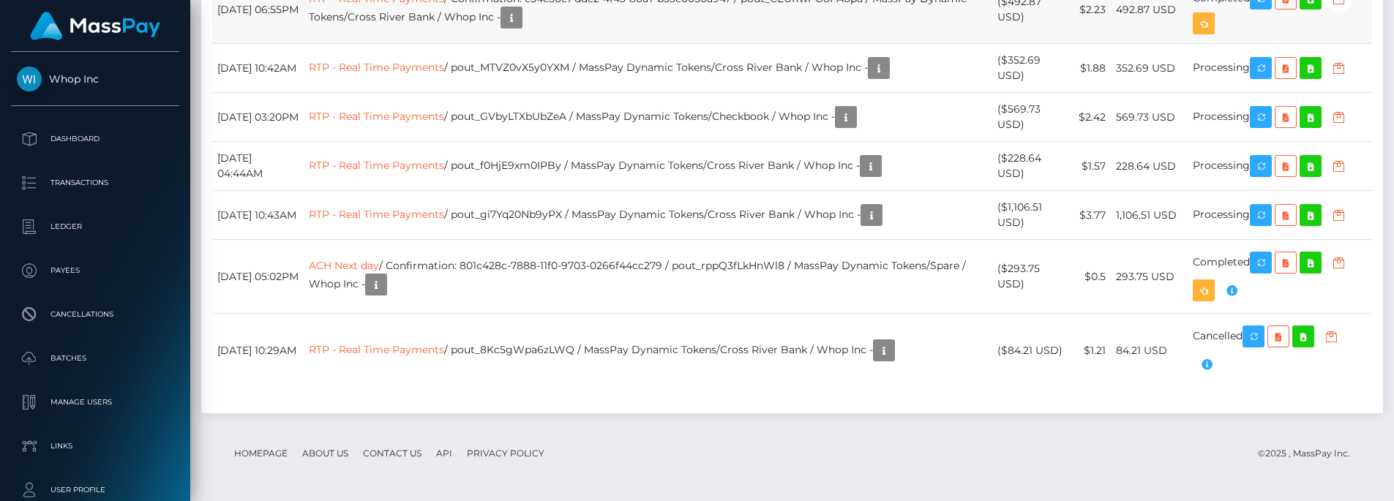
scroll to position [1674, 0]
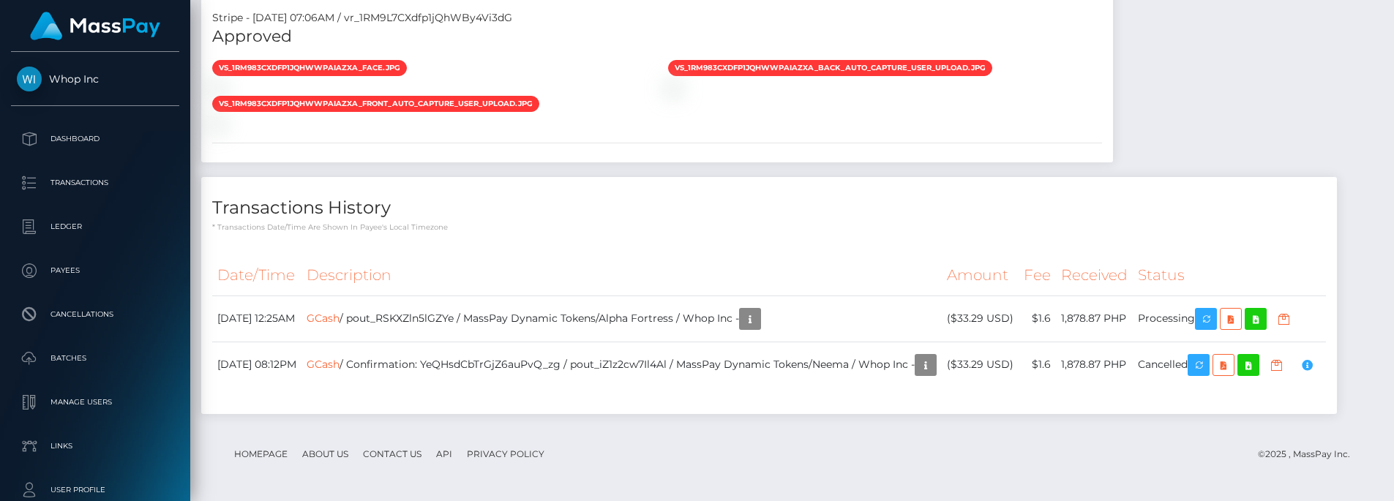
scroll to position [1275, 0]
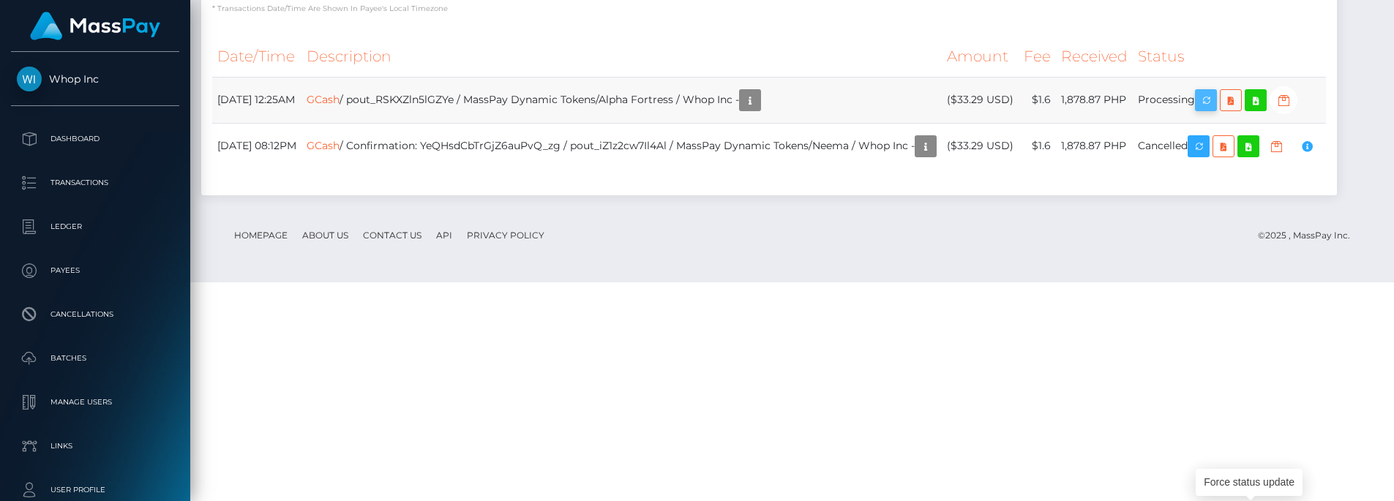
click at [1215, 110] on icon "button" at bounding box center [1207, 100] width 18 height 18
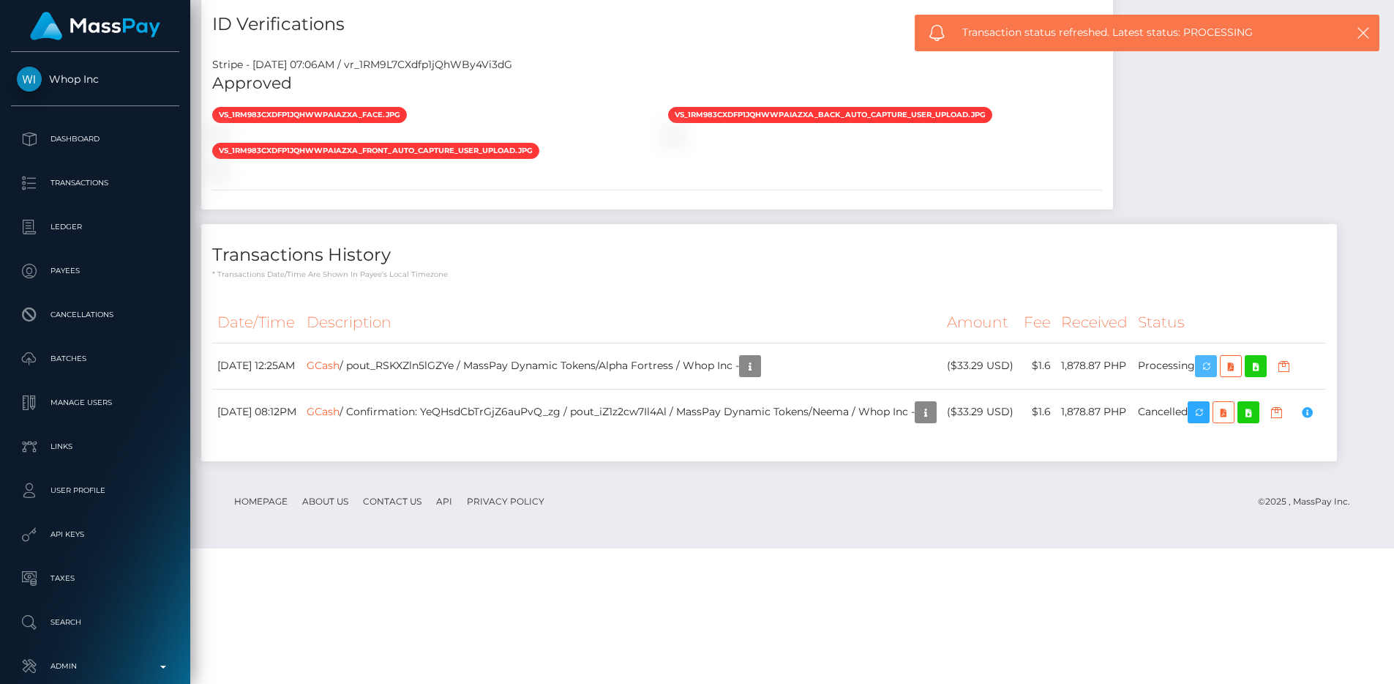
scroll to position [1148, 0]
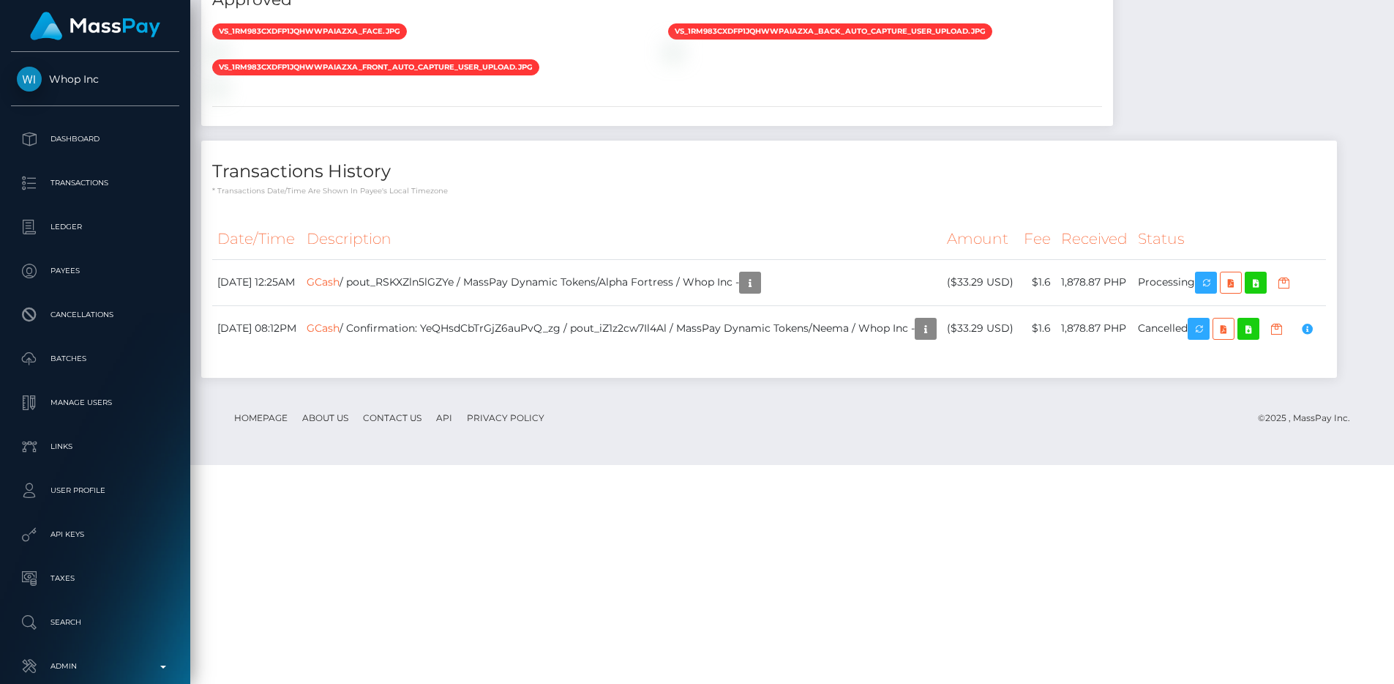
click at [750, 377] on div "Date/Time Description Amount Fee Received Status GCash GCash" at bounding box center [769, 292] width 1136 height 169
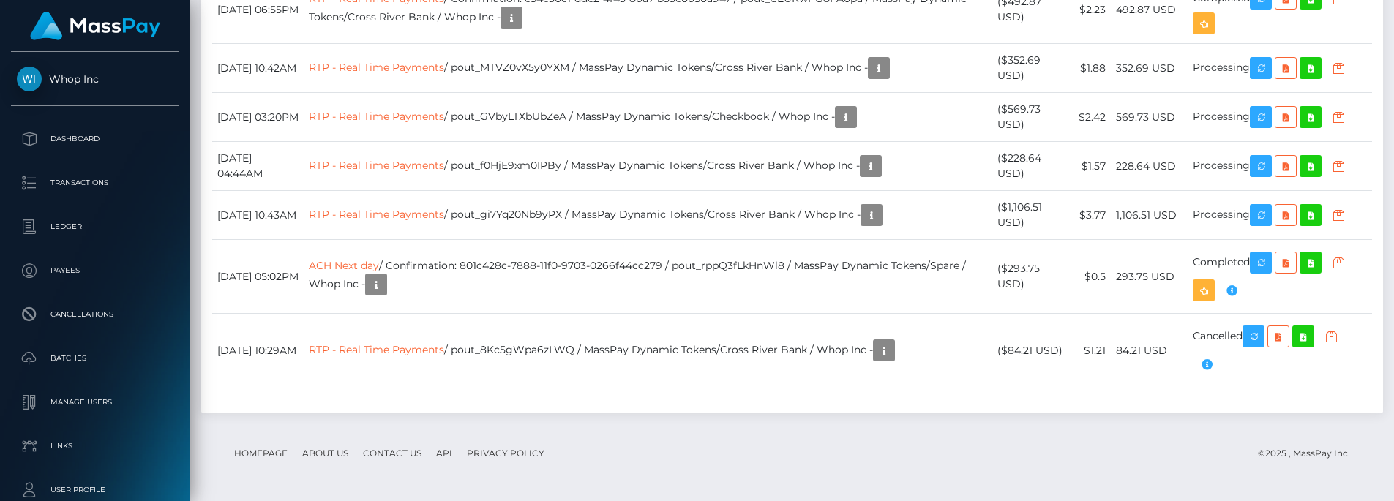
scroll to position [176, 373]
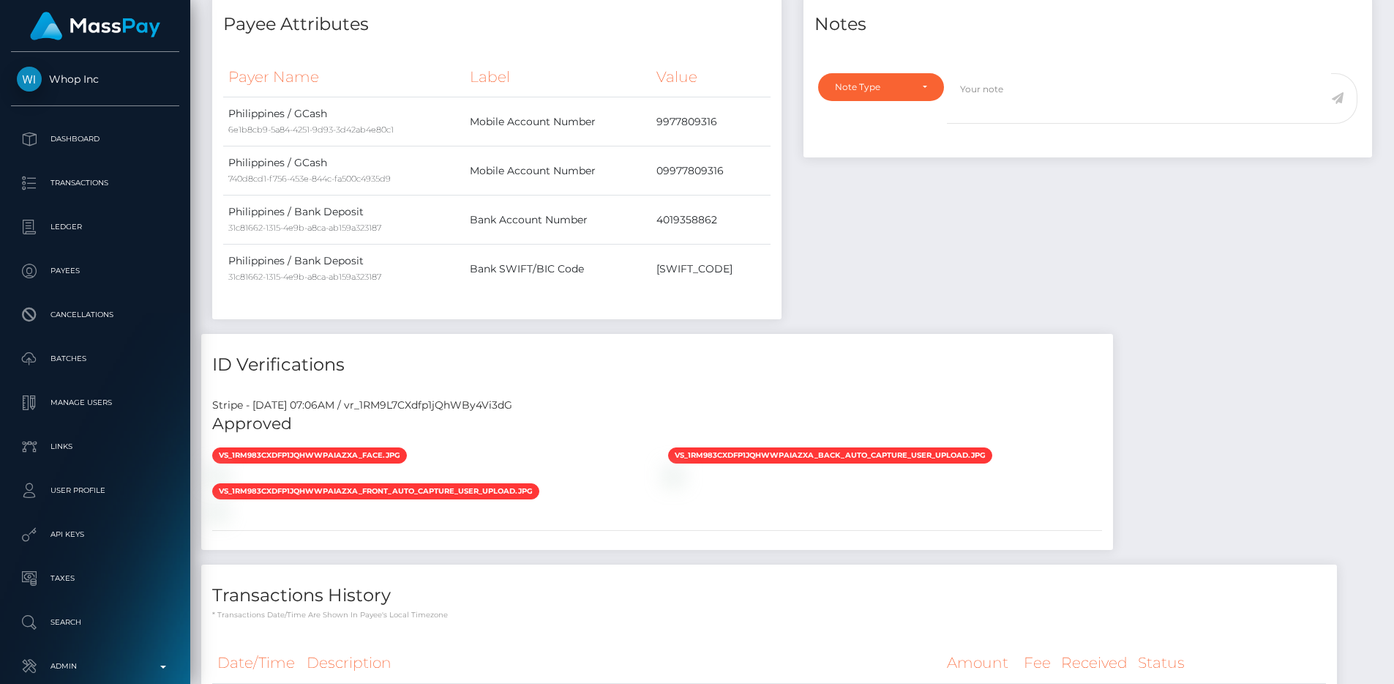
scroll to position [496, 0]
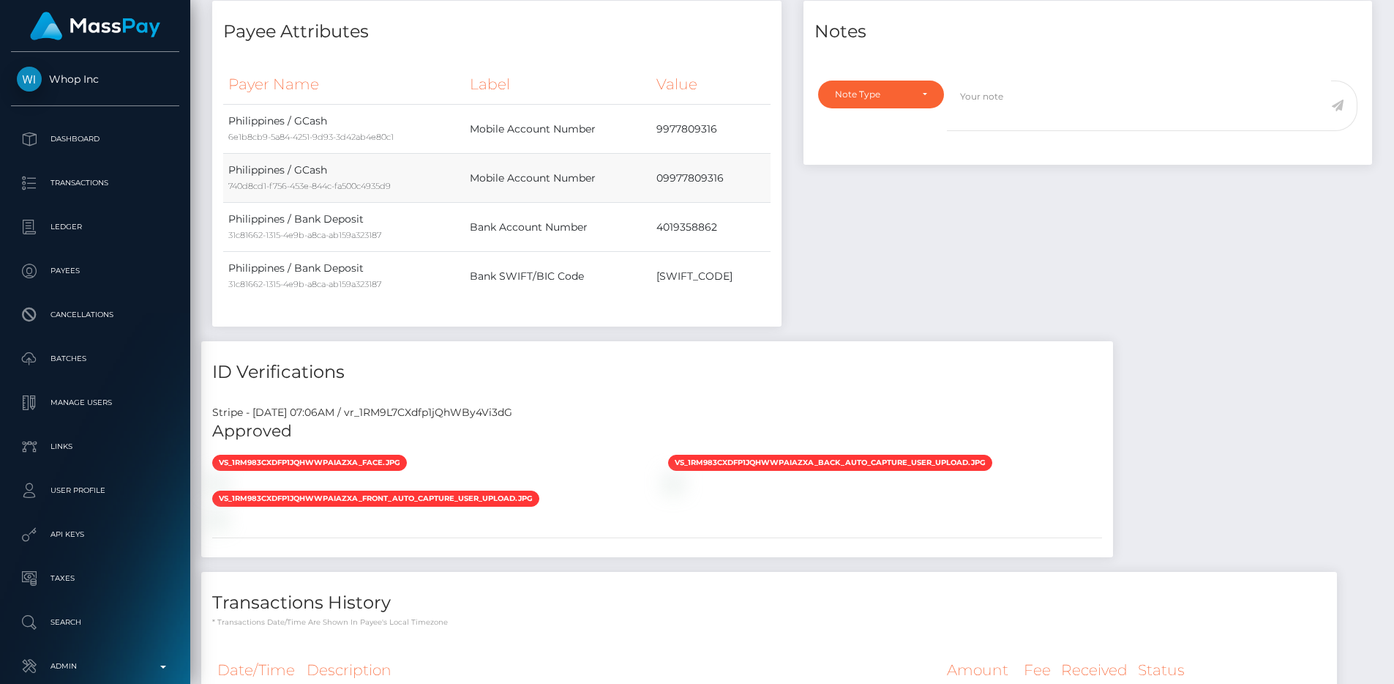
drag, startPoint x: 631, startPoint y: 182, endPoint x: 470, endPoint y: 173, distance: 161.3
click at [470, 173] on td "Mobile Account Number" at bounding box center [558, 178] width 187 height 49
copy td "Mobile Account Number"
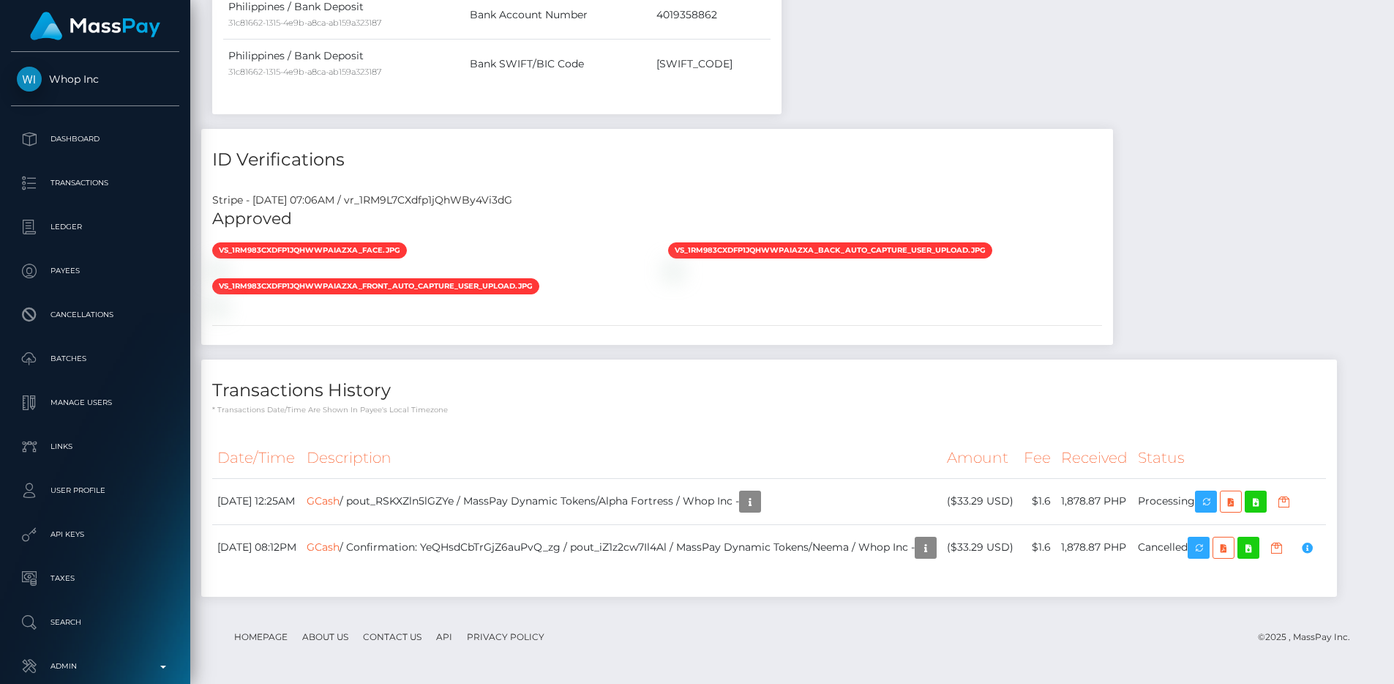
scroll to position [1148, 0]
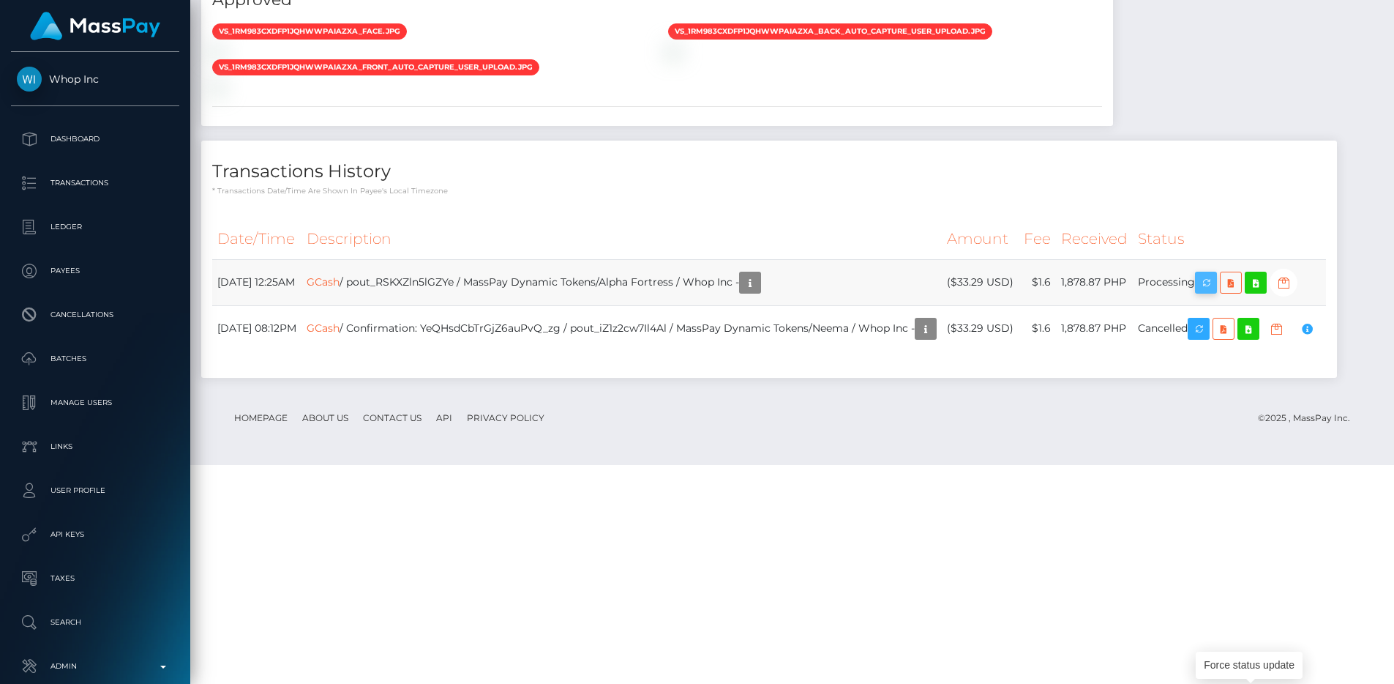
click at [1215, 292] on icon "button" at bounding box center [1207, 283] width 18 height 18
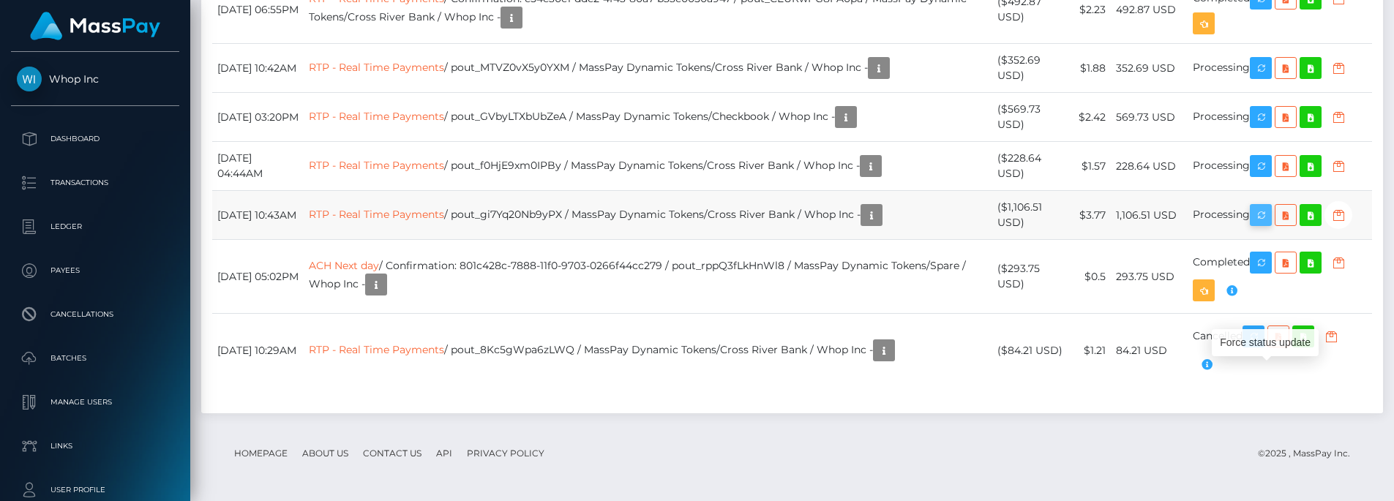
scroll to position [176, 373]
drag, startPoint x: 1268, startPoint y: 294, endPoint x: 579, endPoint y: 495, distance: 717.6
click at [1268, 225] on icon "button" at bounding box center [1261, 215] width 18 height 18
click at [575, 240] on td "RTP - Real Time Payments / pout_gi7Yq20Nb9yPX / MassPay Dynamic Tokens/Cross Ri…" at bounding box center [648, 215] width 689 height 49
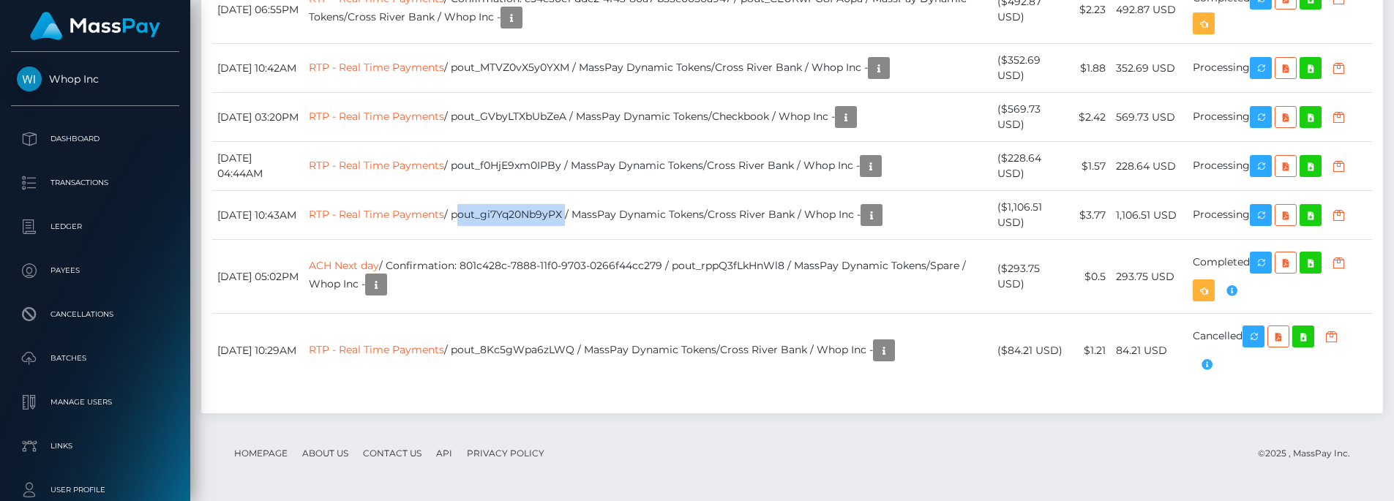
copy td "pout_gi7Yq20Nb9yPX"
click at [1261, 176] on icon "button" at bounding box center [1261, 166] width 18 height 18
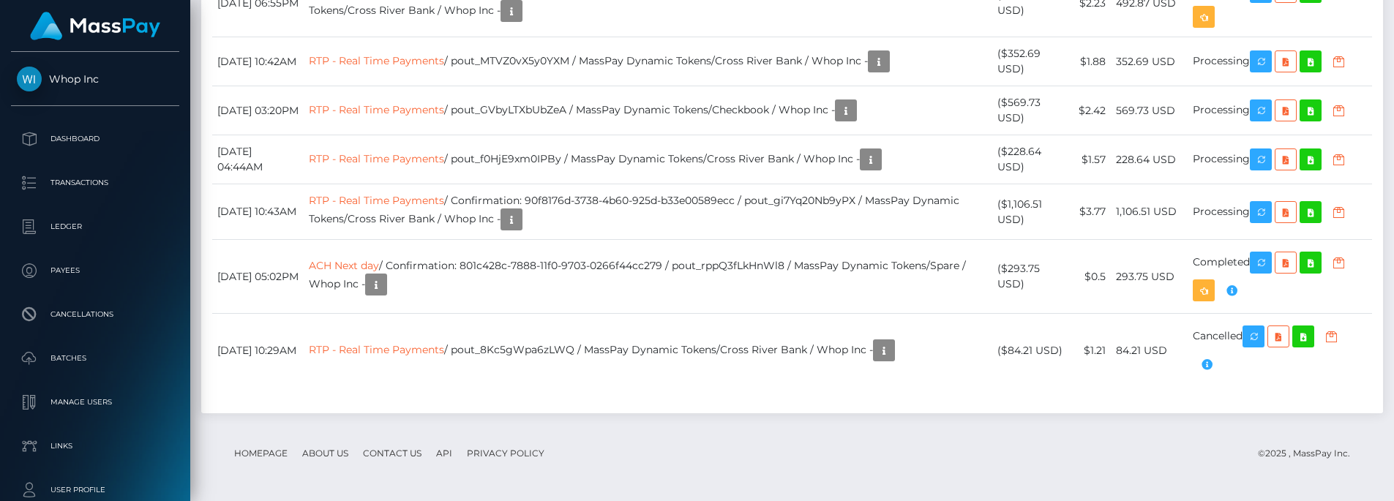
scroll to position [176, 373]
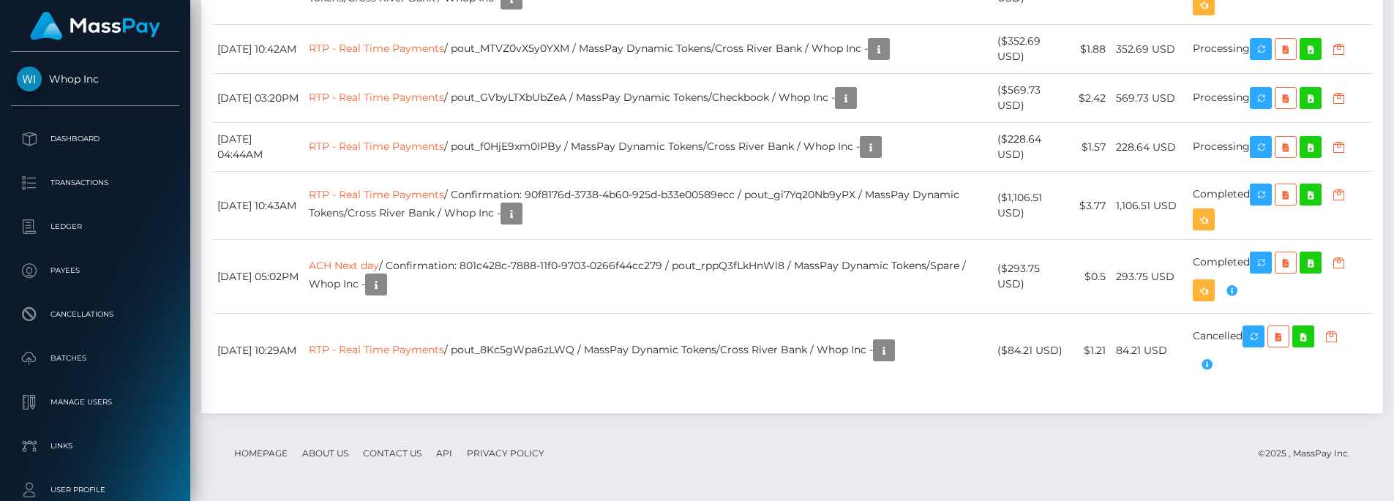
scroll to position [176, 373]
click at [1264, 157] on icon "button" at bounding box center [1261, 147] width 18 height 18
drag, startPoint x: 486, startPoint y: 158, endPoint x: 599, endPoint y: 165, distance: 113.7
click at [599, 74] on td "RTP - Real Time Payments / pout_MTVZ0vX5y0YXM / MassPay Dynamic Tokens/Cross Ri…" at bounding box center [648, 49] width 689 height 49
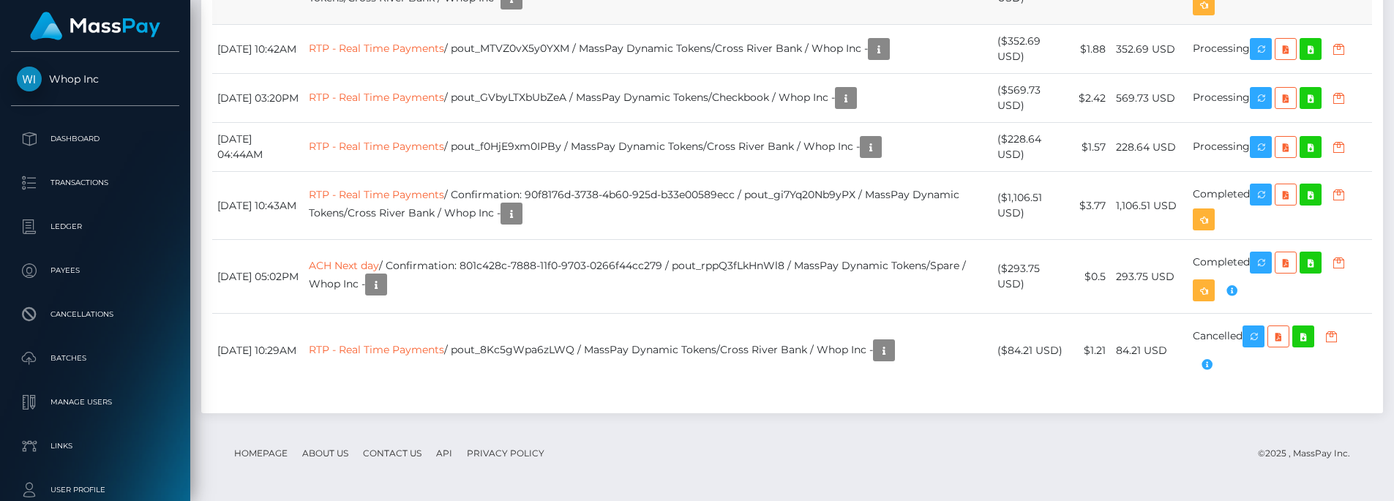
drag, startPoint x: 556, startPoint y: 94, endPoint x: 766, endPoint y: 90, distance: 209.4
drag, startPoint x: 777, startPoint y: 93, endPoint x: 897, endPoint y: 92, distance: 120.0
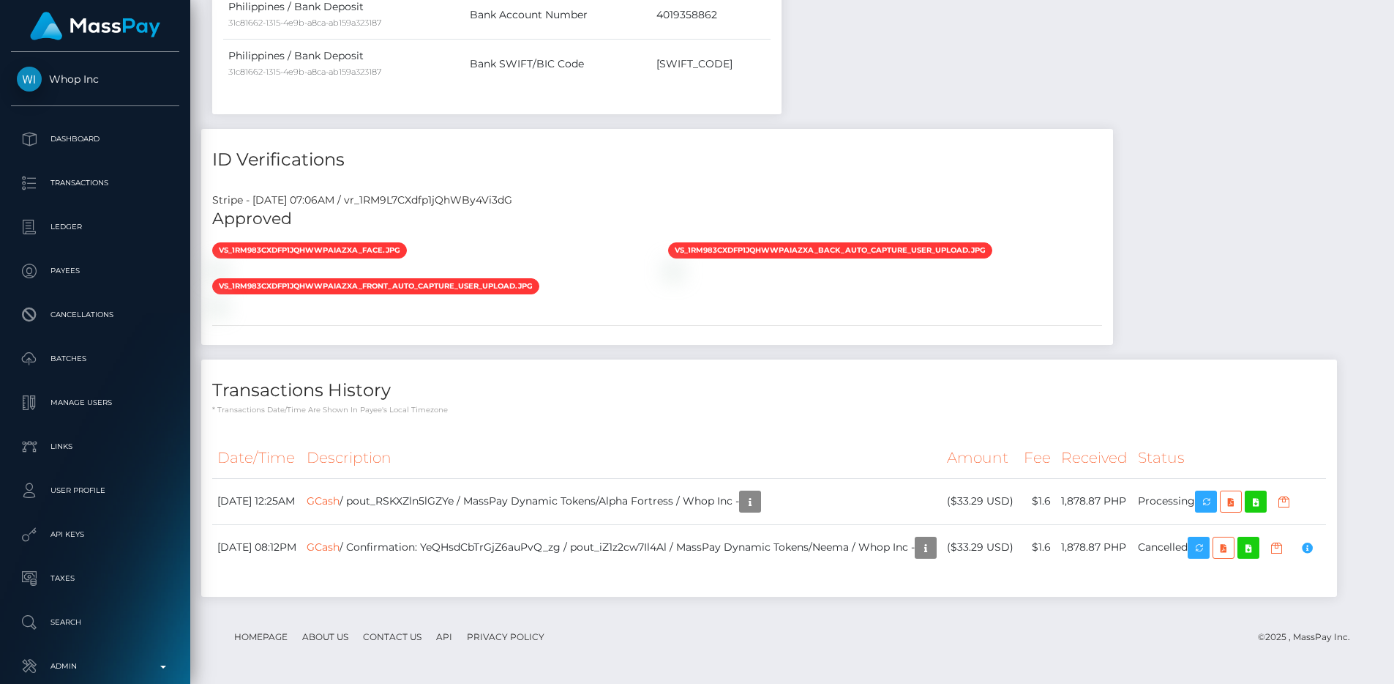
scroll to position [176, 373]
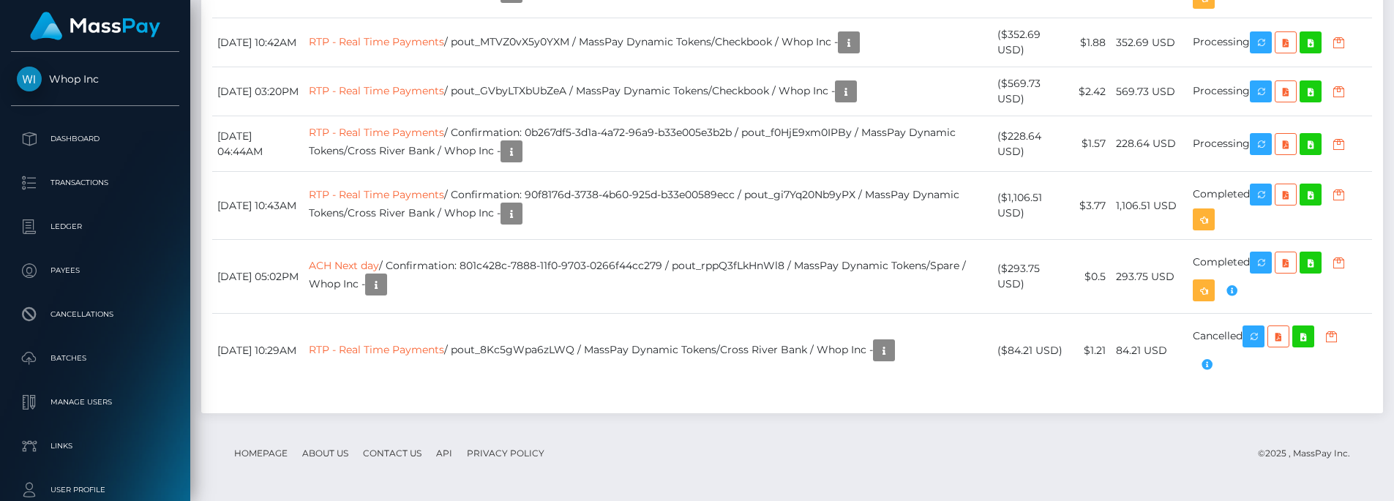
scroll to position [176, 373]
click at [1269, 101] on icon "button" at bounding box center [1261, 92] width 18 height 18
click at [1262, 52] on icon "button" at bounding box center [1261, 43] width 18 height 18
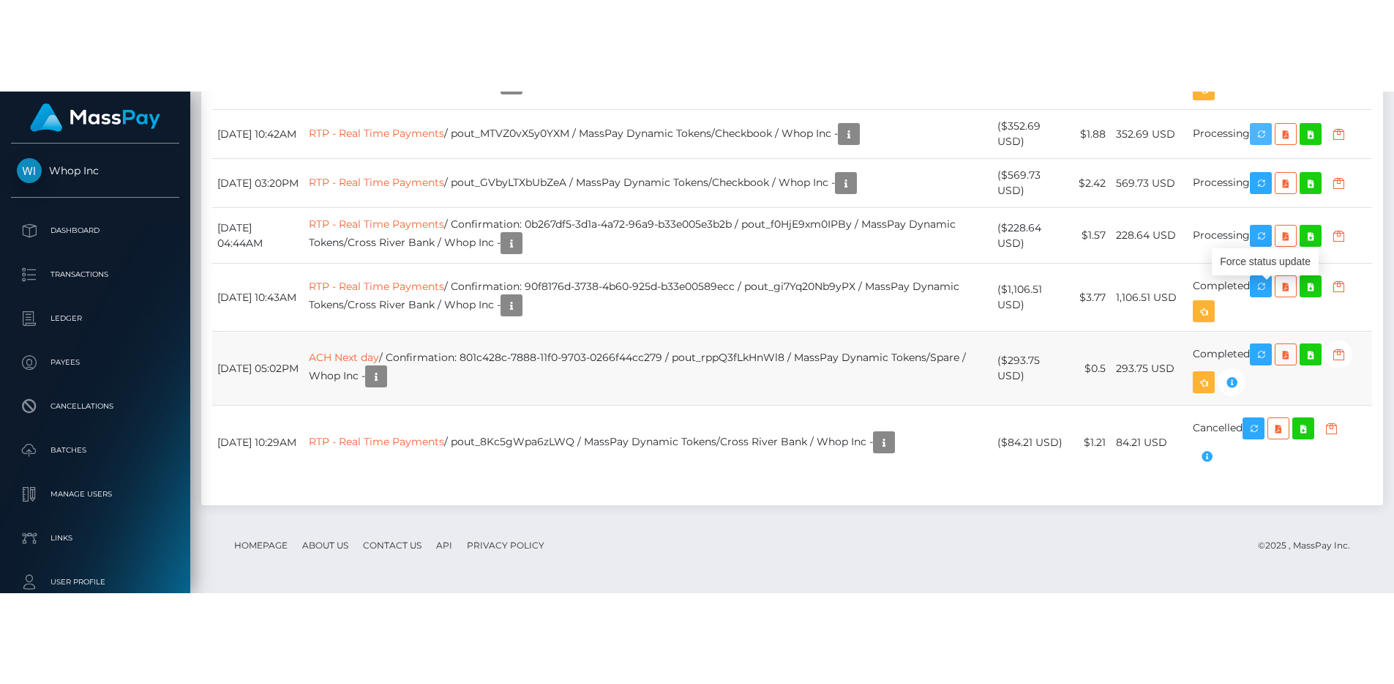
scroll to position [1600, 0]
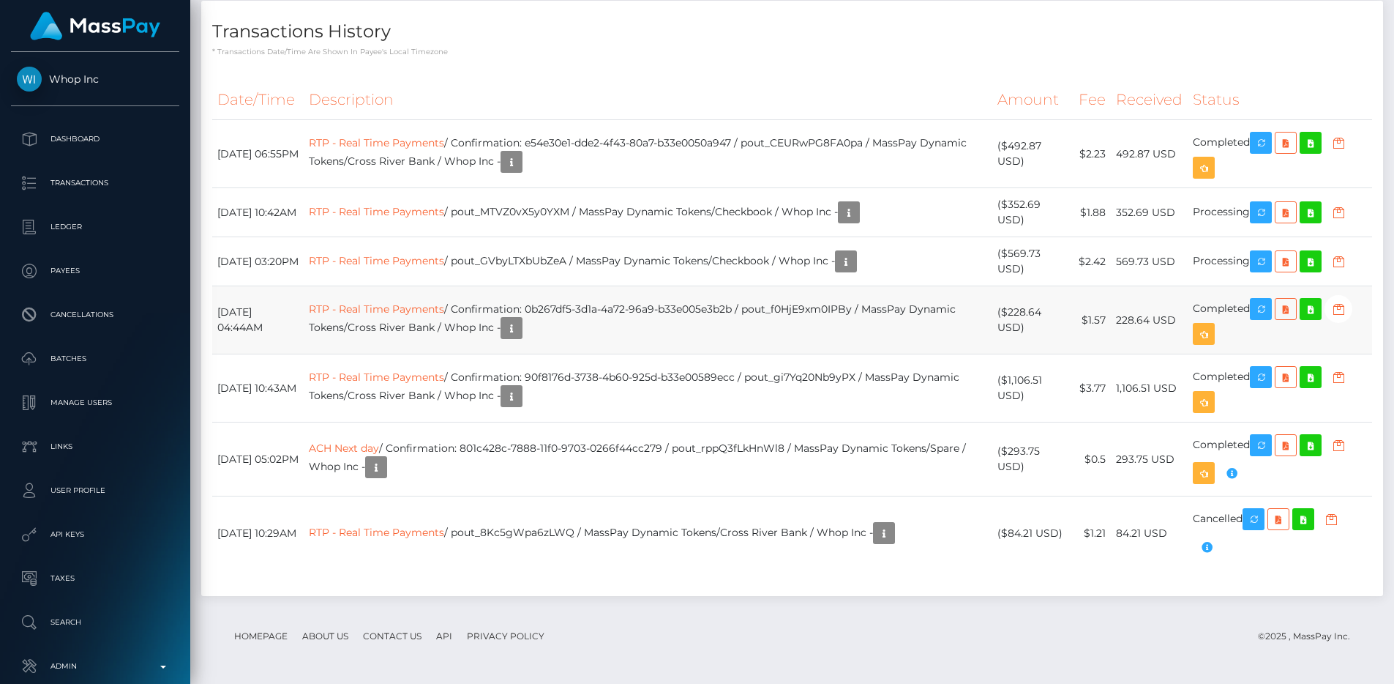
scroll to position [1577, 0]
